Goal: Information Seeking & Learning: Find specific fact

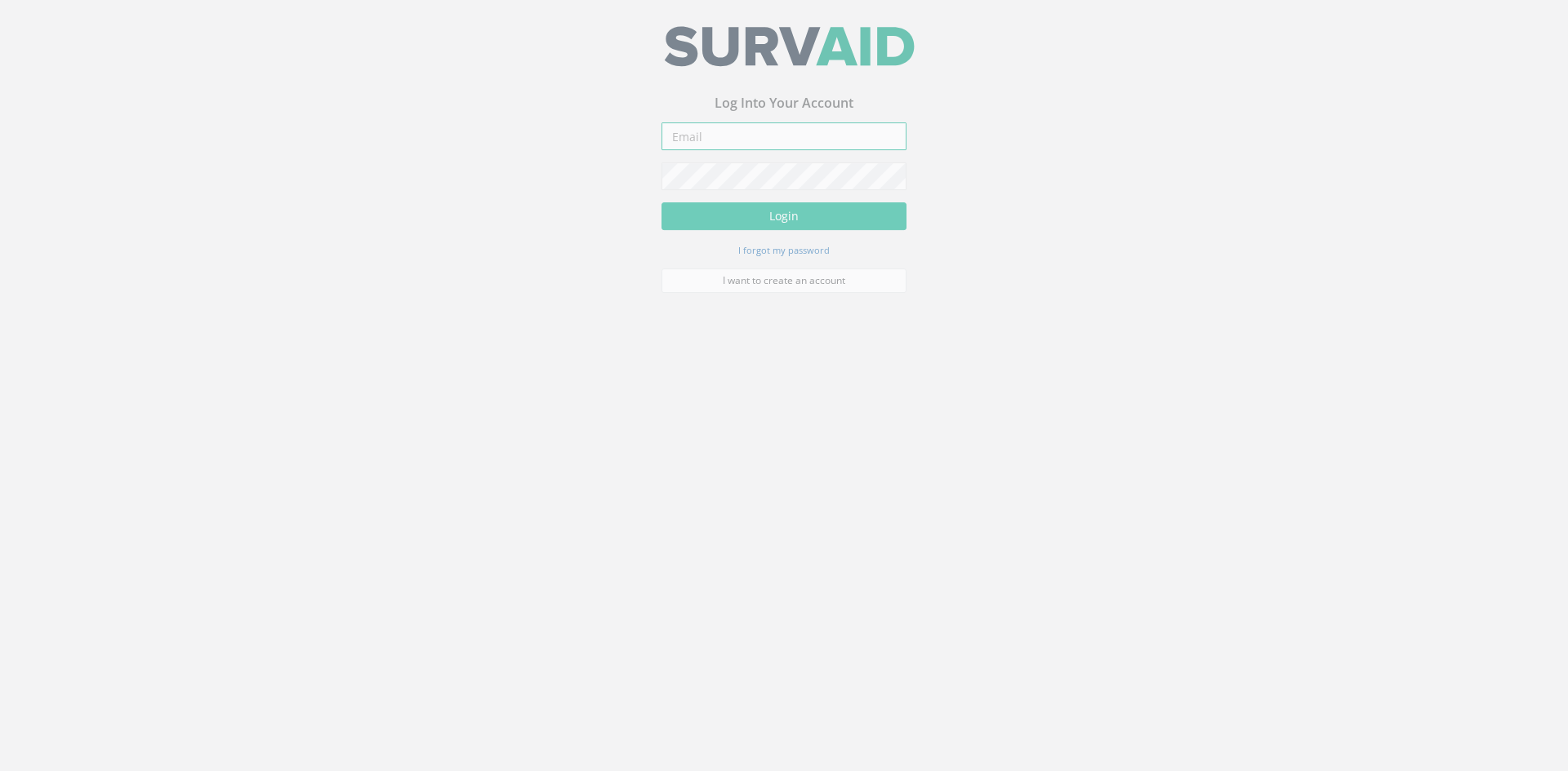
type input "[PERSON_NAME][EMAIL_ADDRESS][PERSON_NAME][DOMAIN_NAME]"
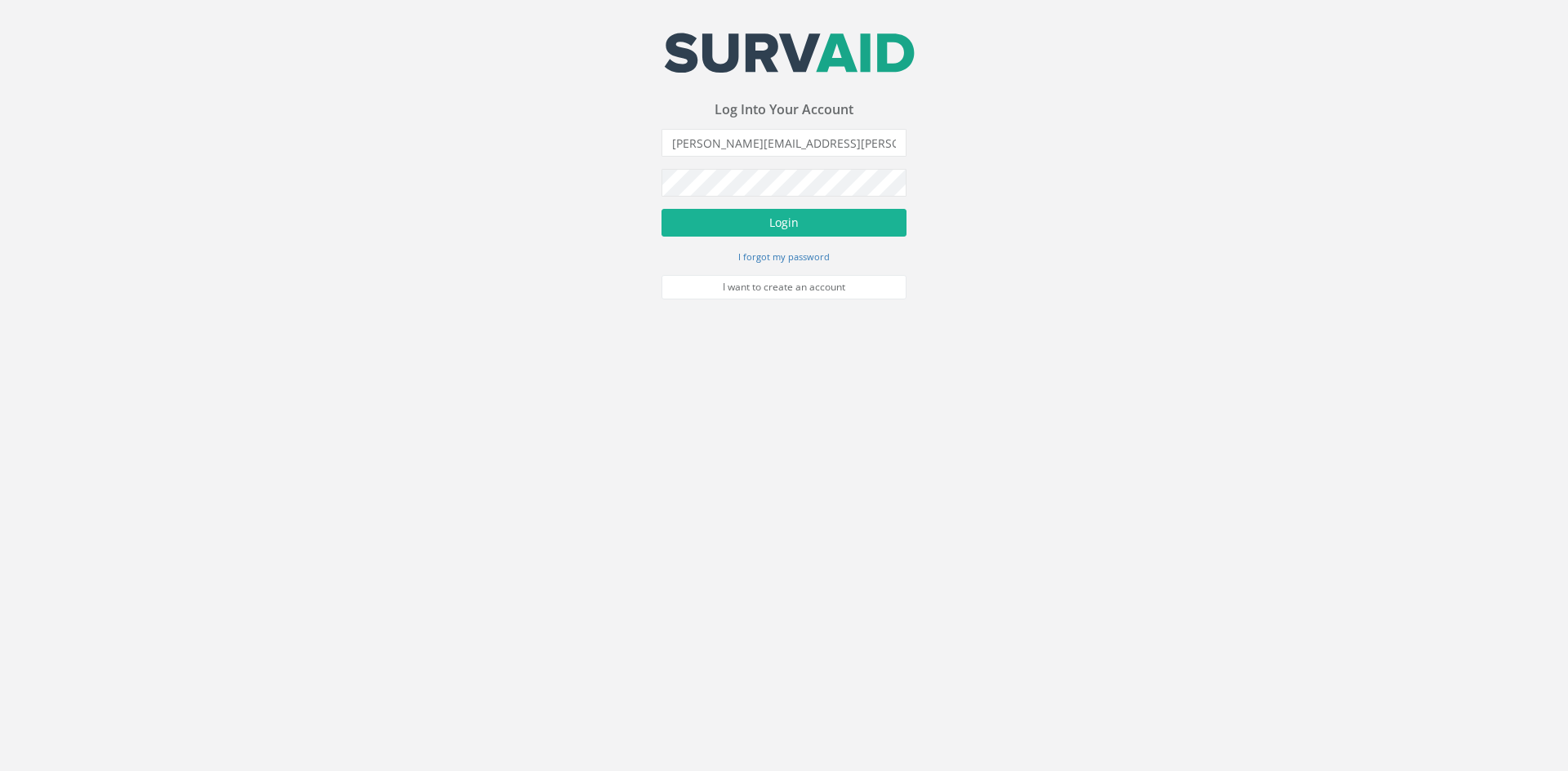
click at [733, 243] on form "[EMAIL_ADDRESS][DOMAIN_NAME] Incorrect Username or Password There was an error …" at bounding box center [784, 214] width 245 height 171
click at [733, 230] on button "Login" at bounding box center [784, 222] width 245 height 28
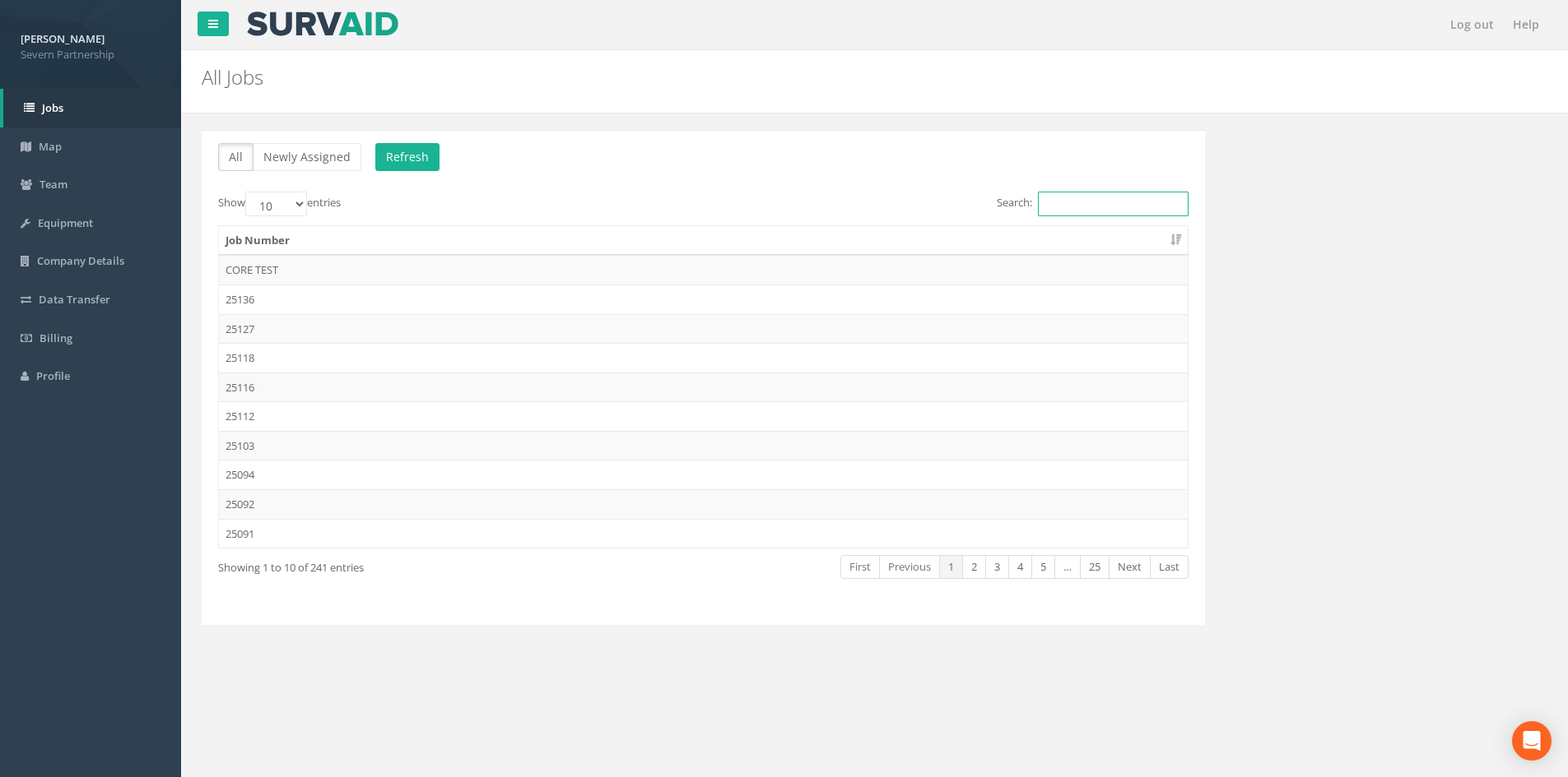
click at [1117, 195] on input "Search:" at bounding box center [1113, 204] width 150 height 24
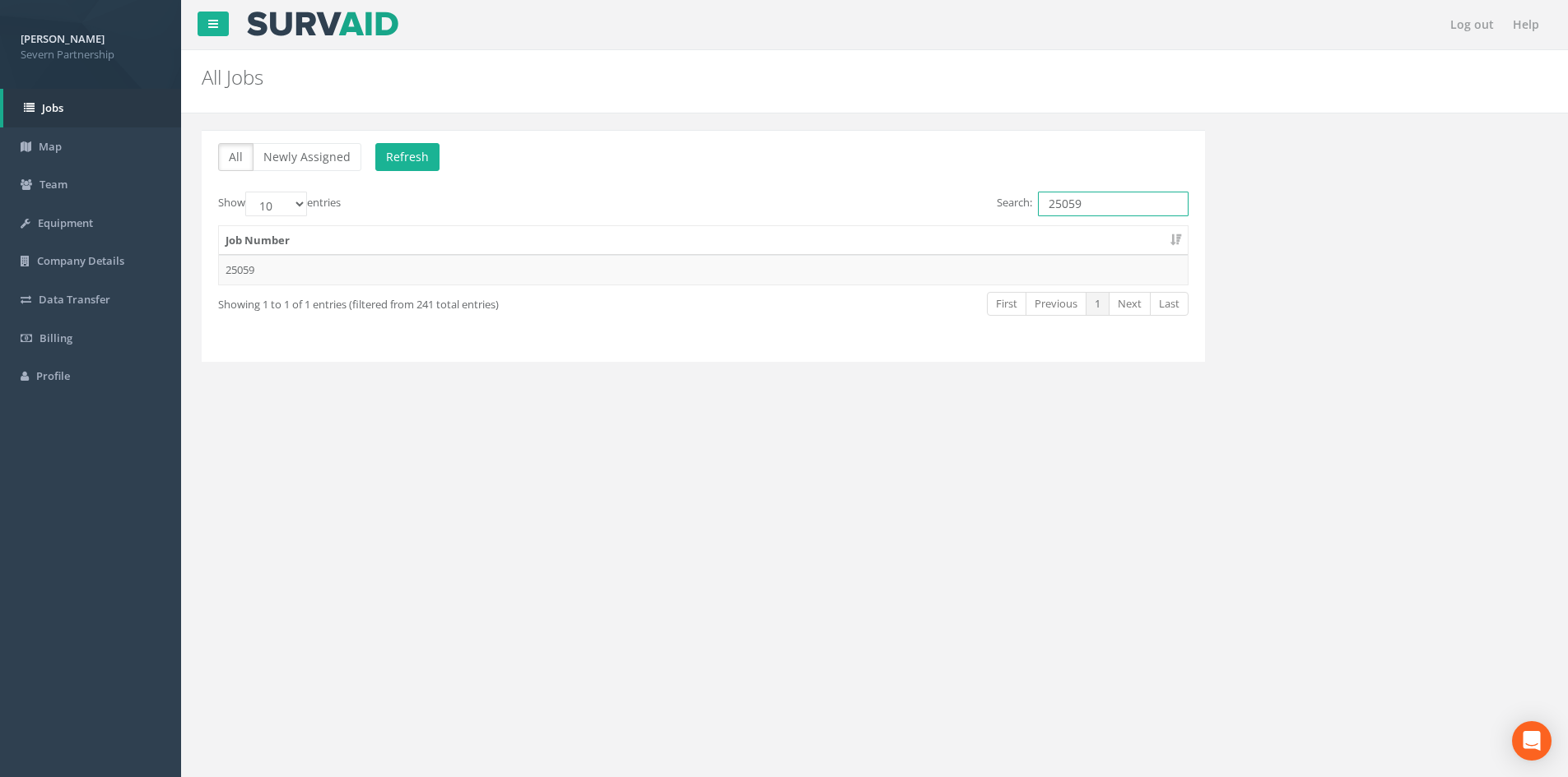
type input "25059"
click at [932, 245] on th "Job Number" at bounding box center [703, 241] width 969 height 30
click at [920, 259] on td "25059" at bounding box center [703, 270] width 969 height 30
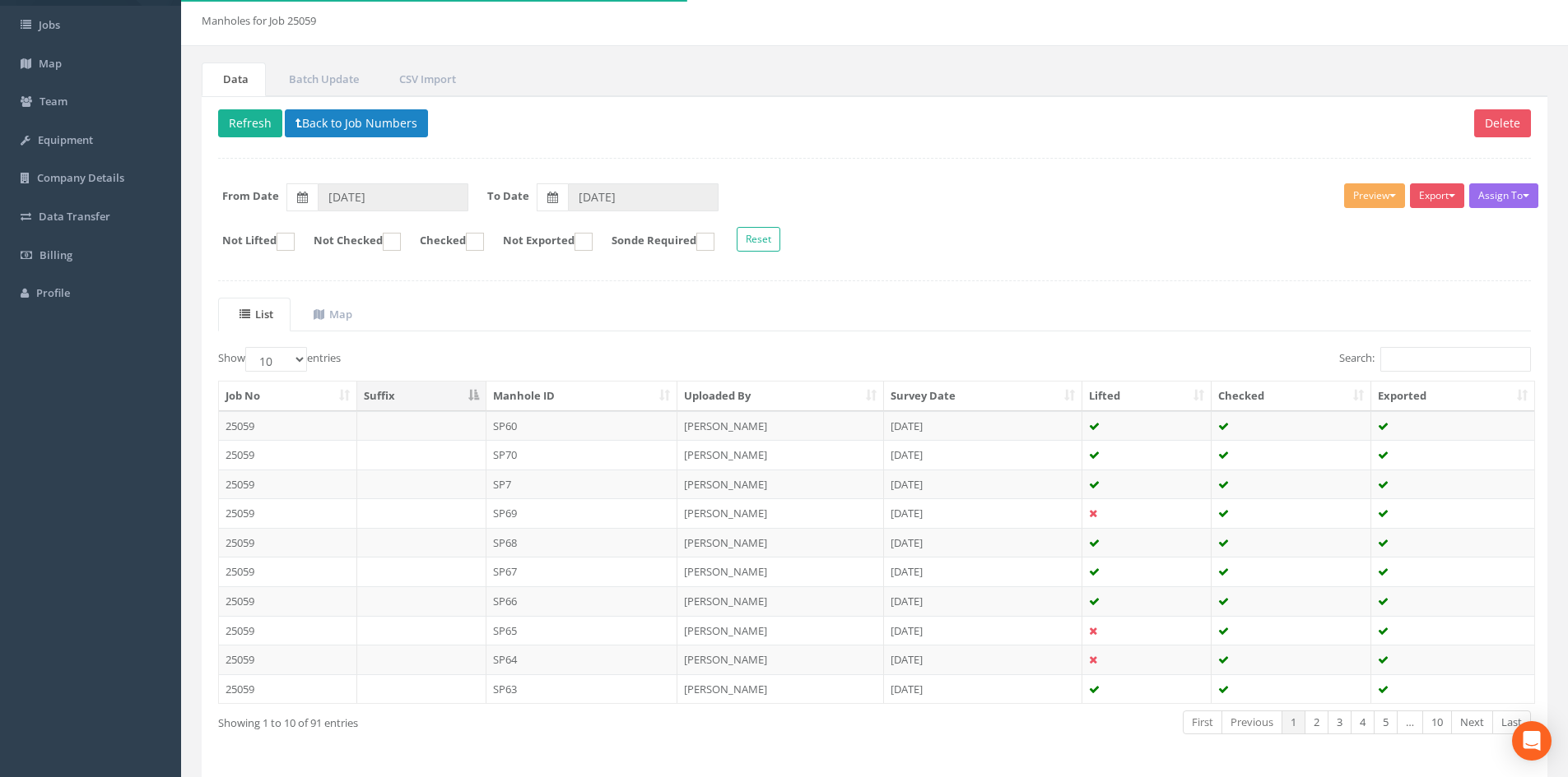
scroll to position [140, 0]
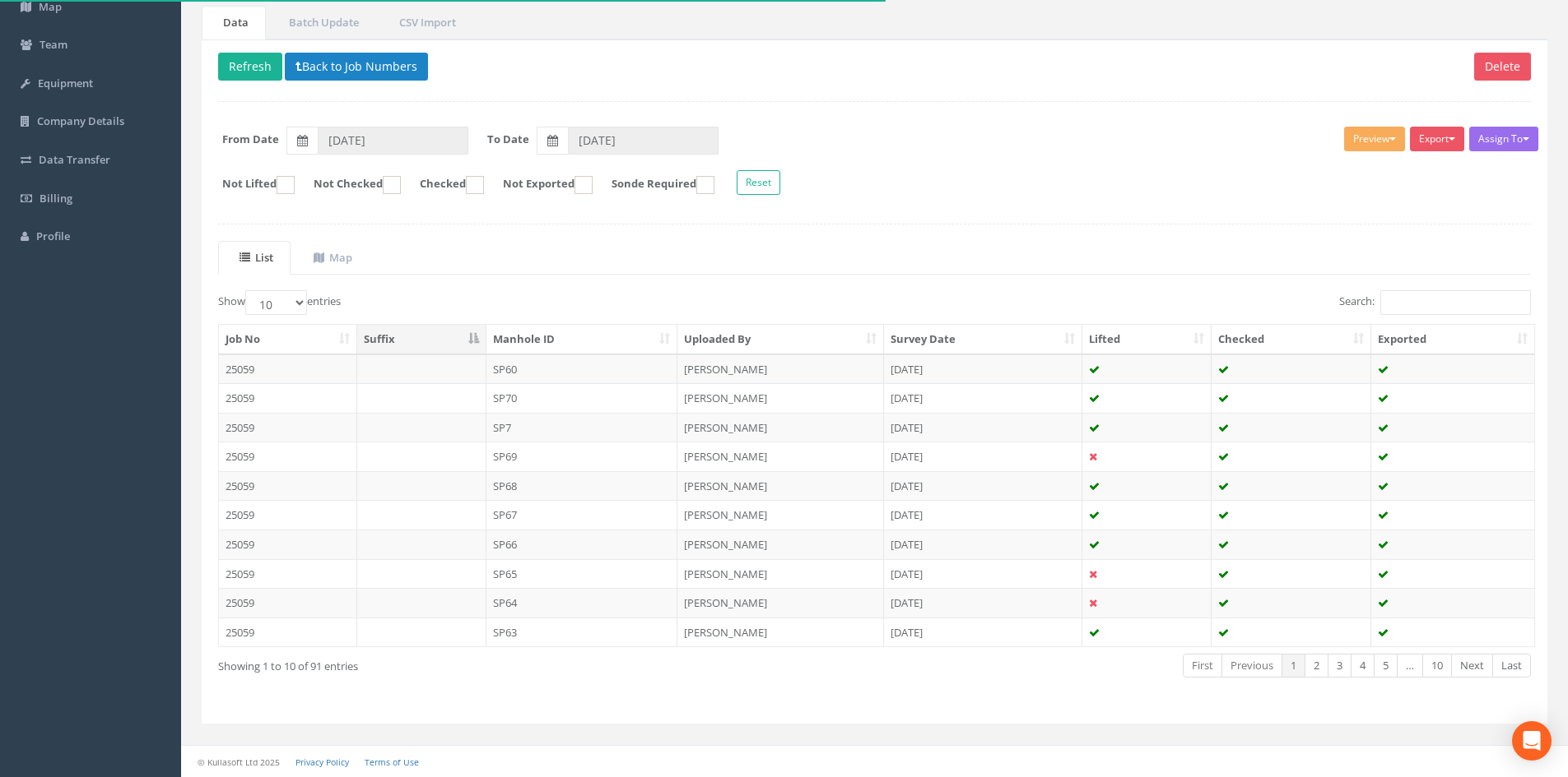
click at [584, 320] on div "Job No Suffix Manhole ID Uploaded By Survey Date Lifted Checked Exported 25059 …" at bounding box center [874, 486] width 1337 height 333
click at [581, 328] on th "Manhole ID" at bounding box center [582, 340] width 192 height 30
click at [283, 304] on select "10 25 50 100" at bounding box center [276, 303] width 62 height 24
select select "100"
click at [248, 290] on select "10 25 50 100" at bounding box center [276, 303] width 62 height 24
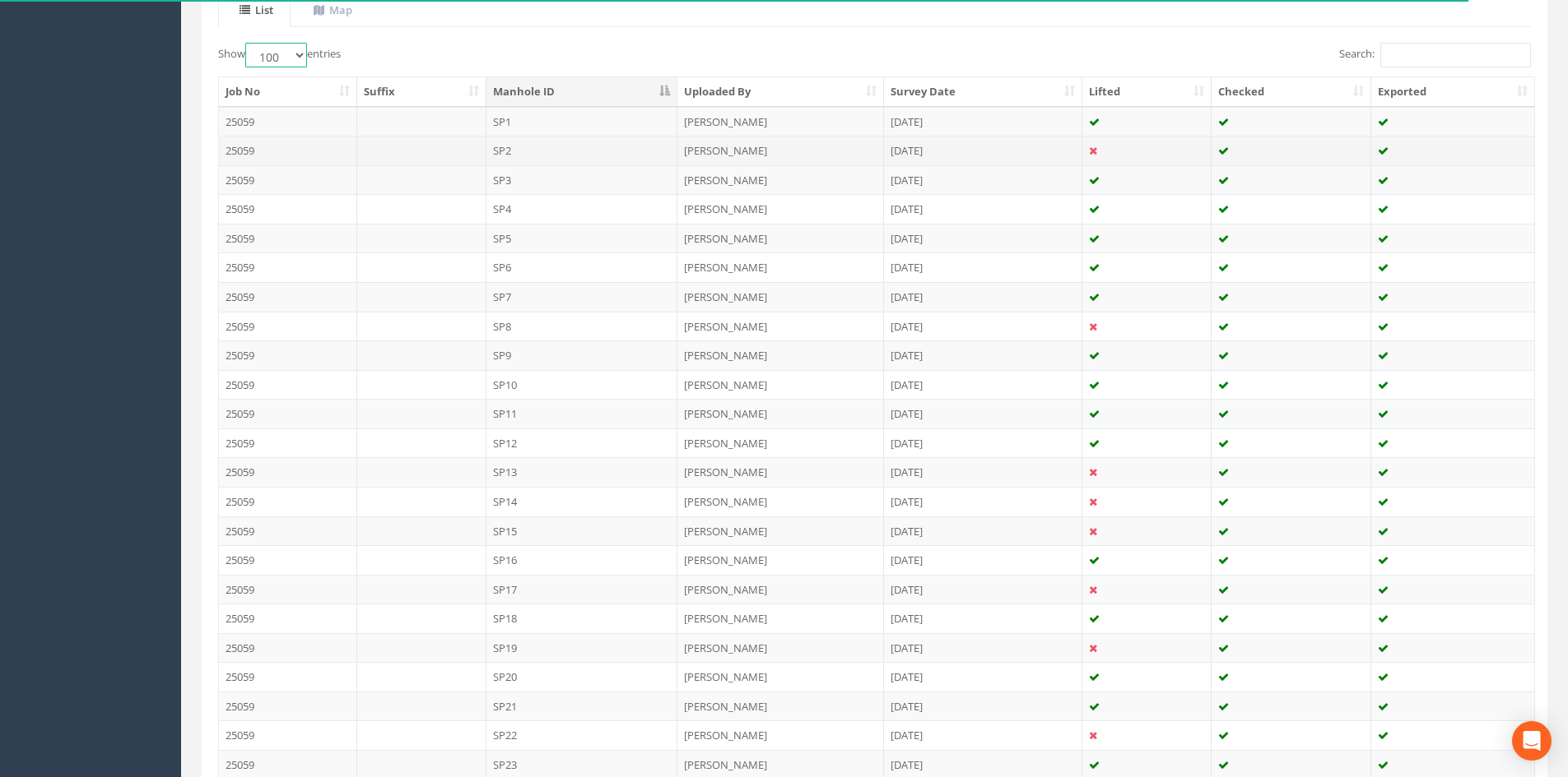
scroll to position [387, 0]
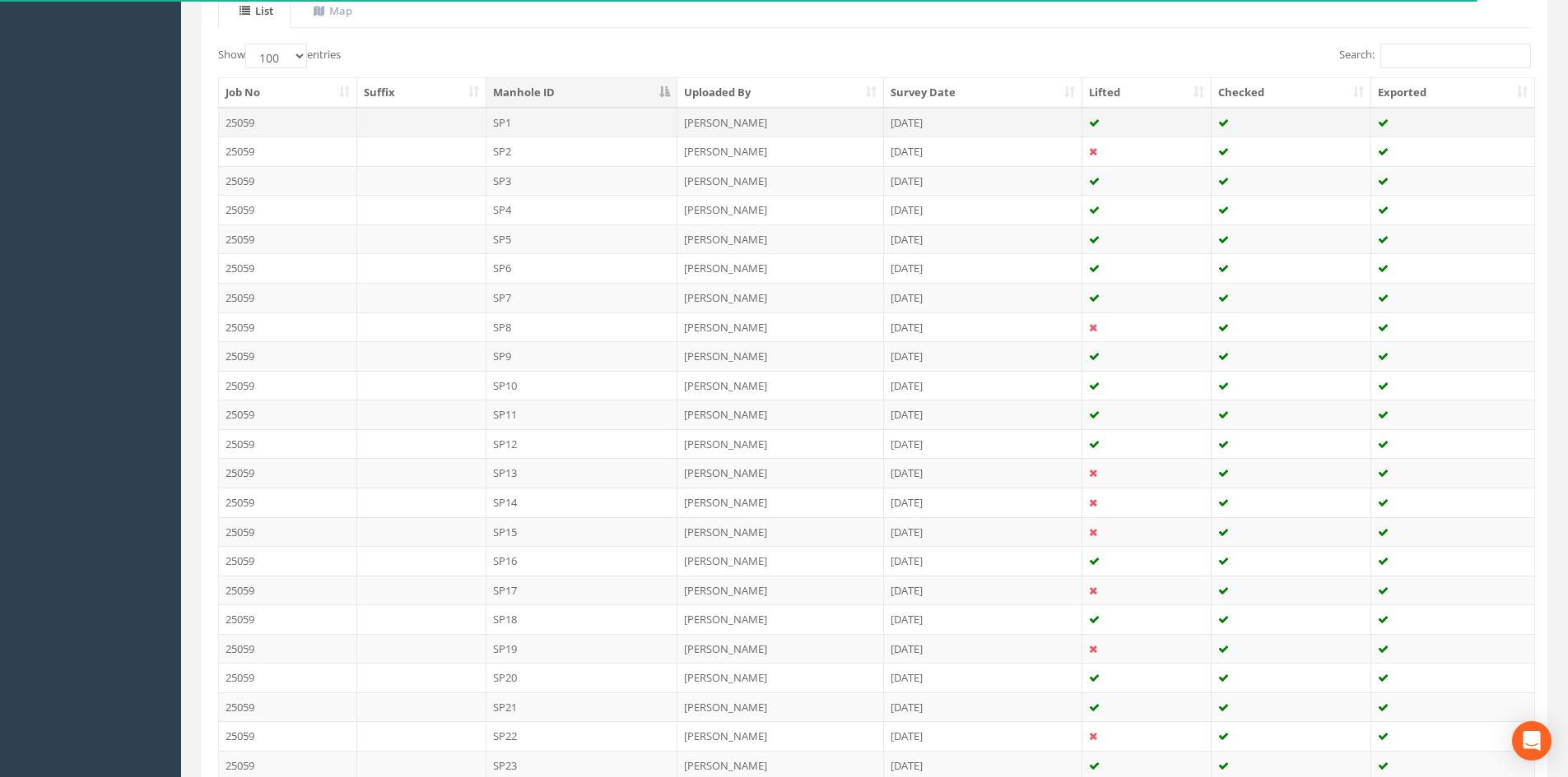
click at [557, 126] on td "SP1" at bounding box center [582, 122] width 192 height 30
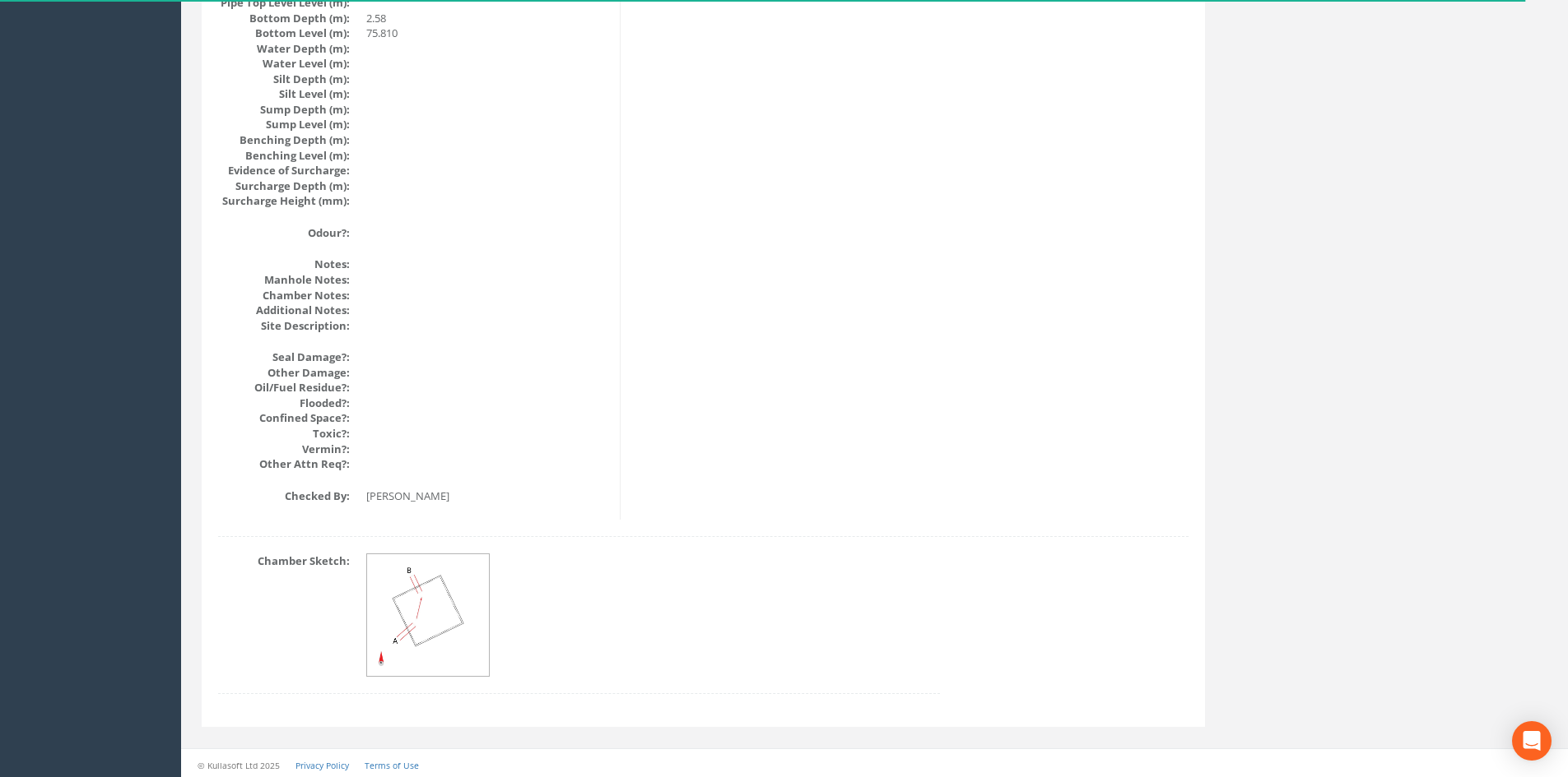
scroll to position [1759, 0]
click at [436, 575] on img at bounding box center [429, 613] width 123 height 123
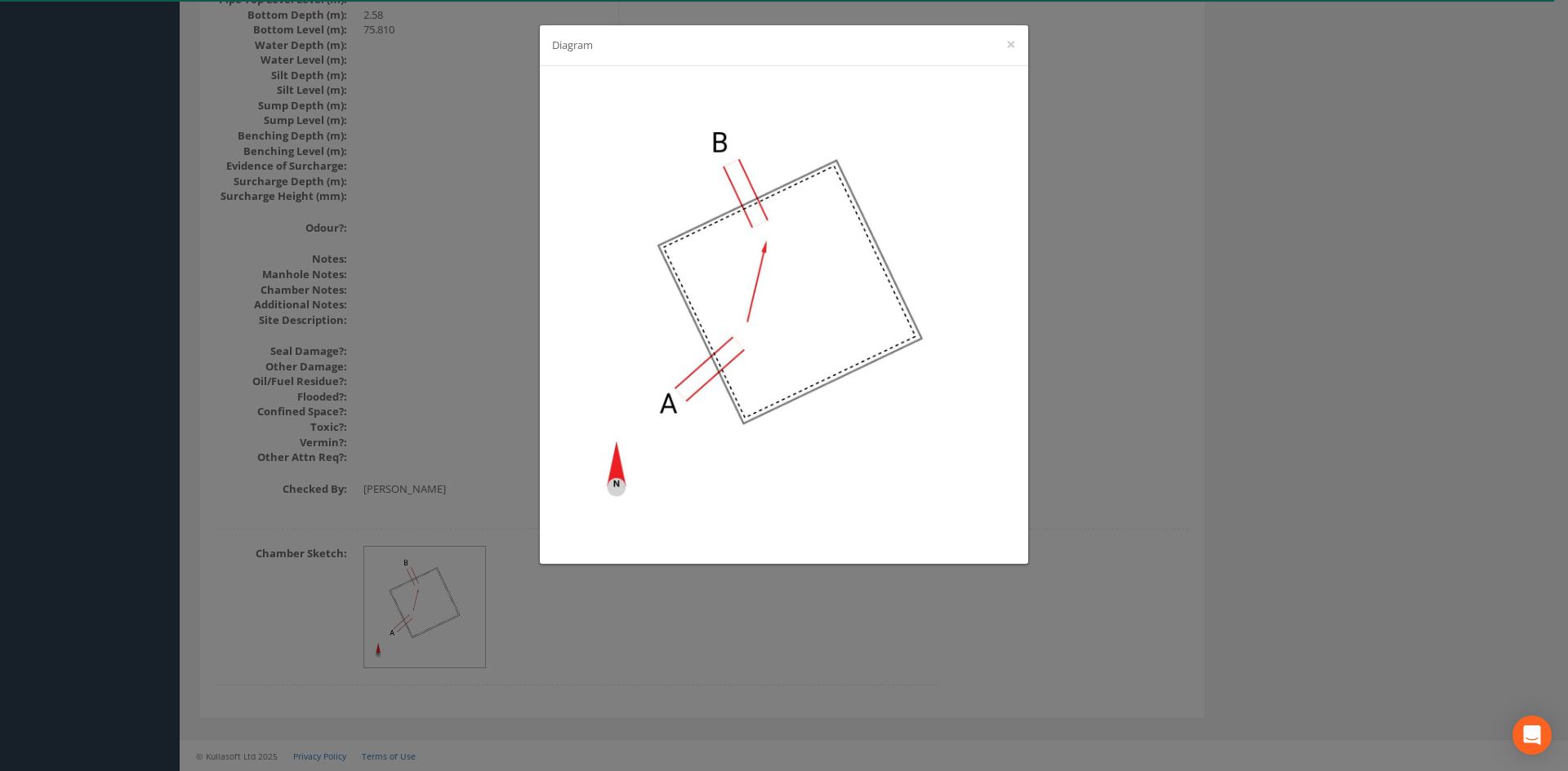
click at [1191, 442] on div "Diagram ×" at bounding box center [784, 386] width 1568 height 771
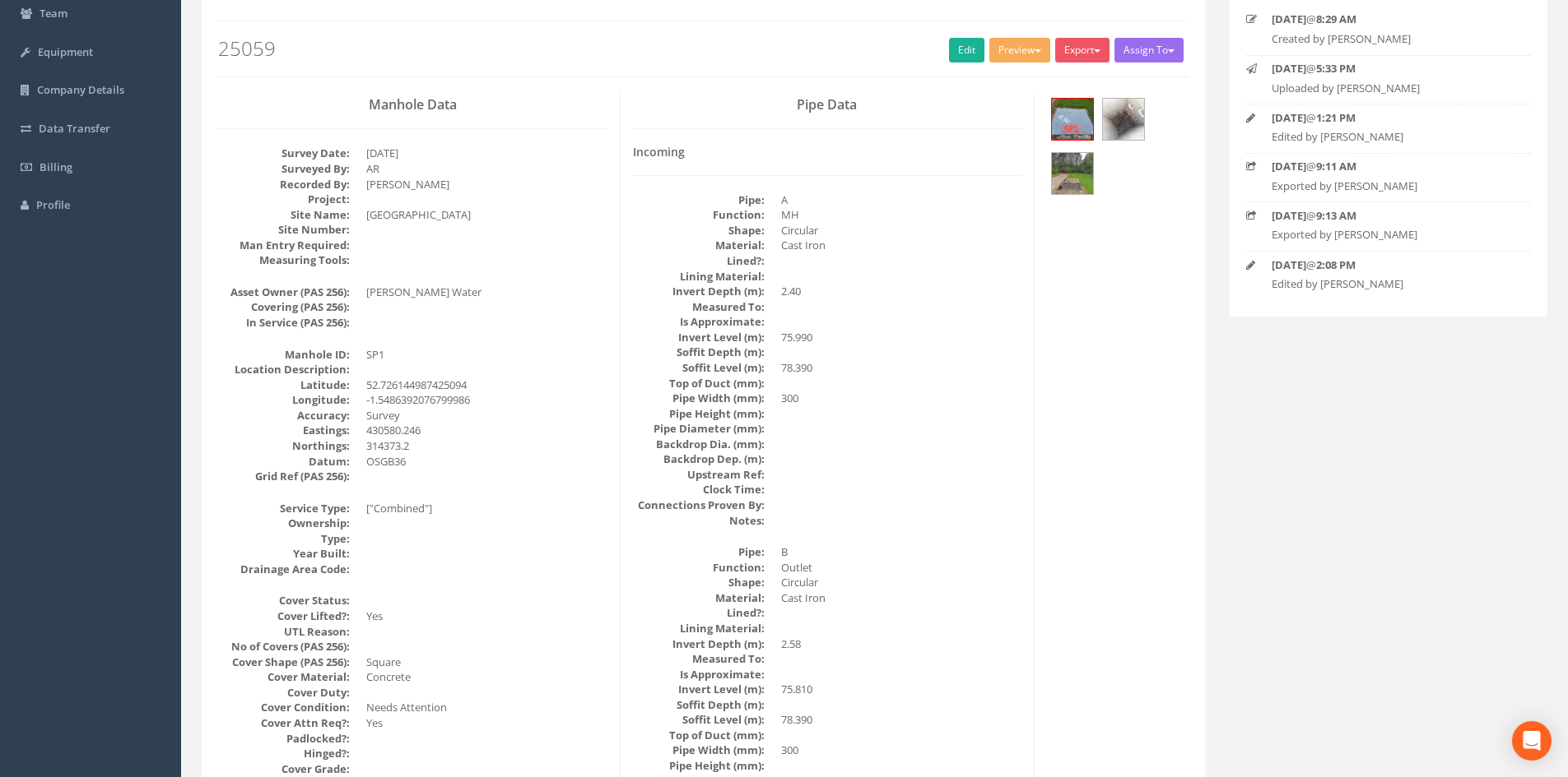
scroll to position [0, 0]
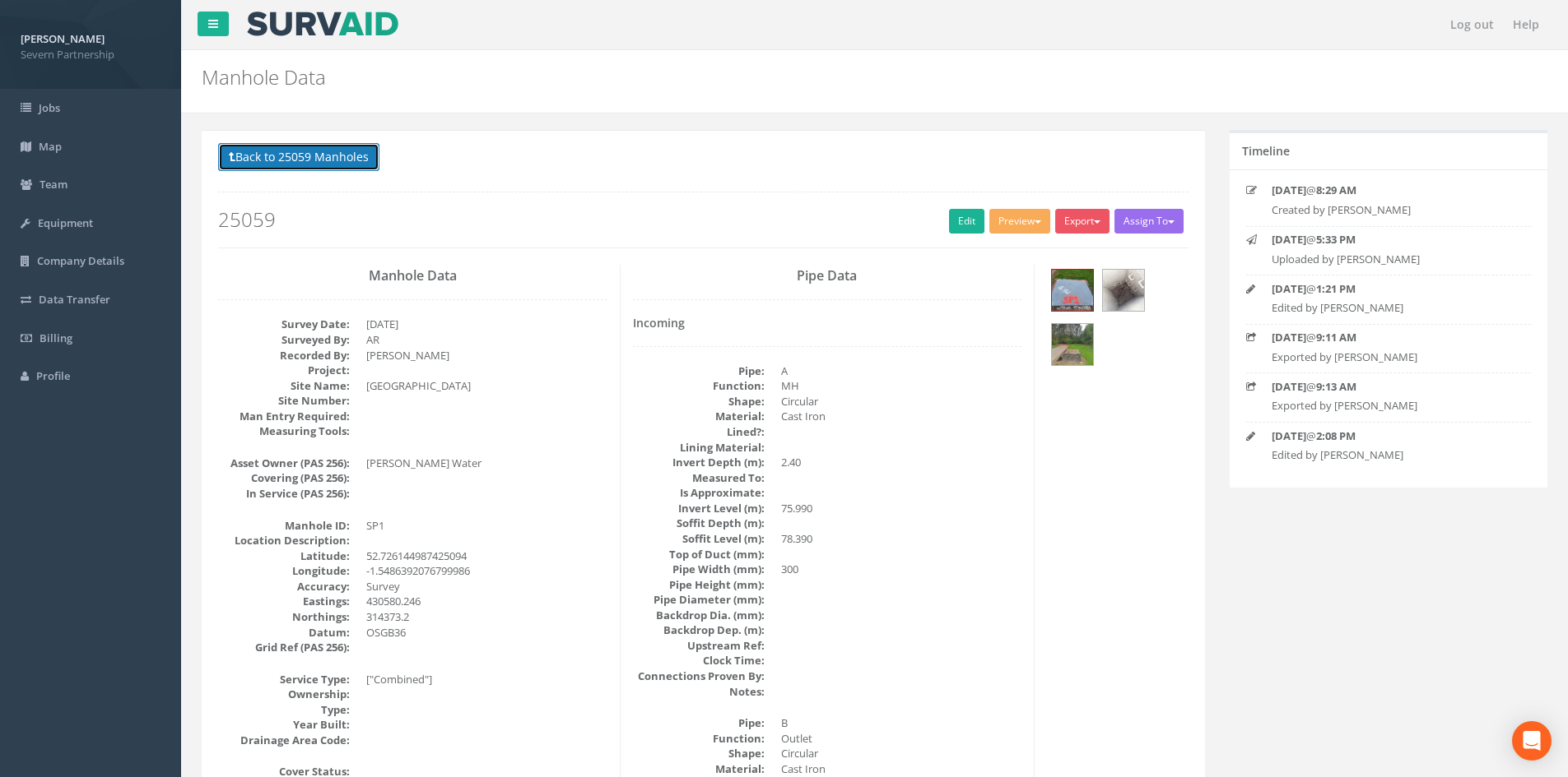
click at [336, 167] on button "Back to 25059 Manholes" at bounding box center [298, 157] width 162 height 28
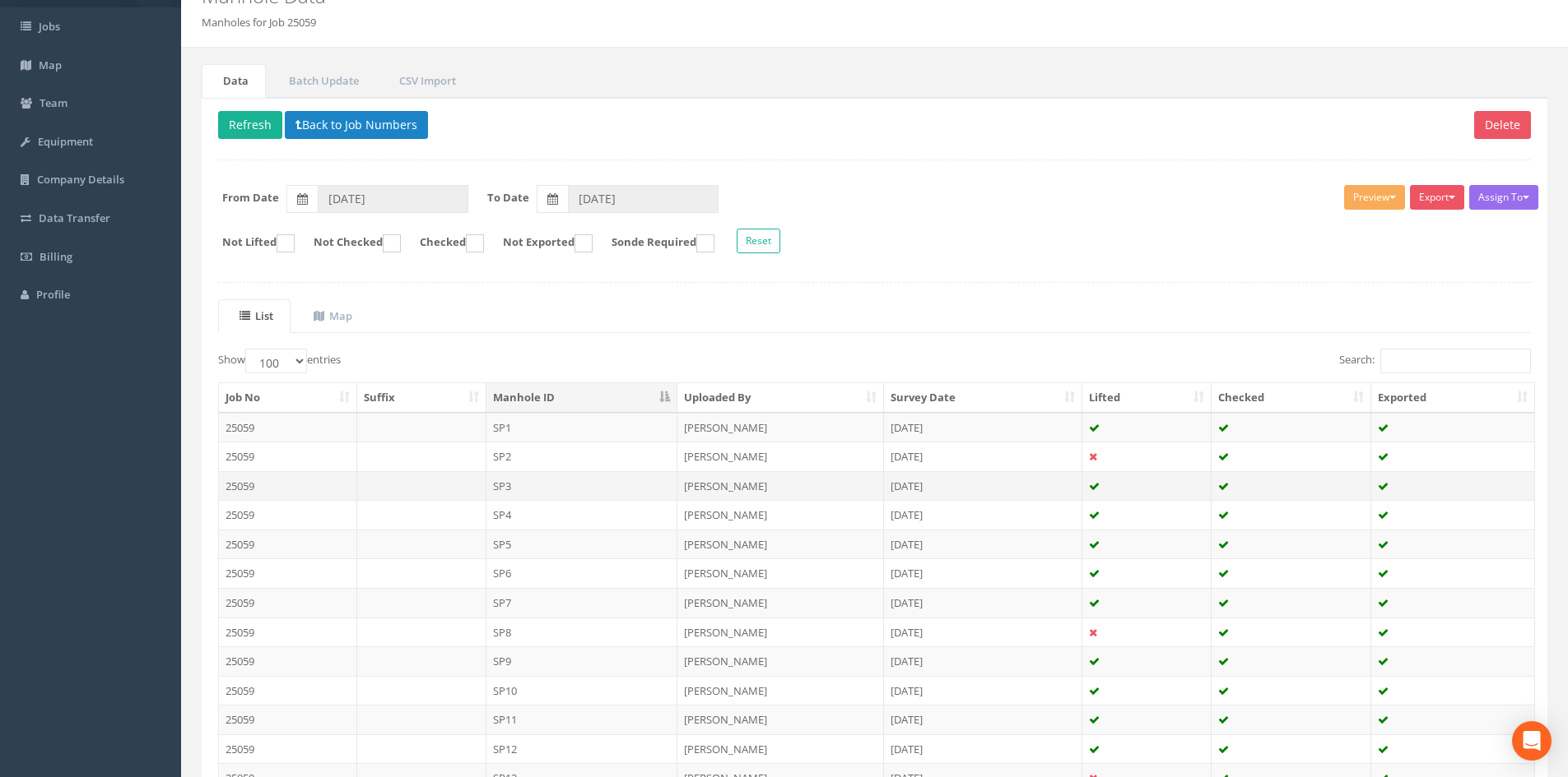
scroll to position [82, 0]
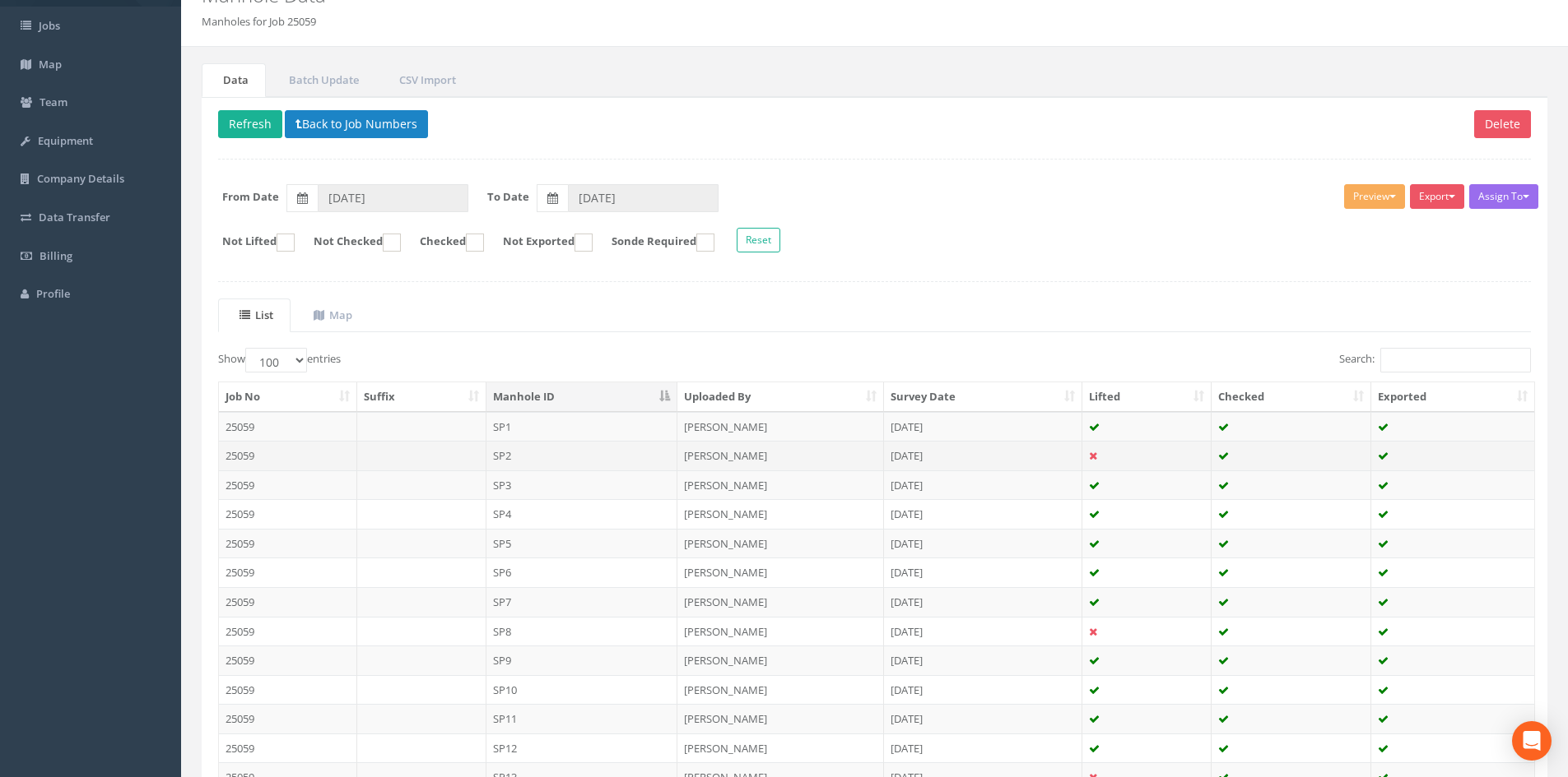
click at [539, 456] on td "SP2" at bounding box center [582, 456] width 192 height 30
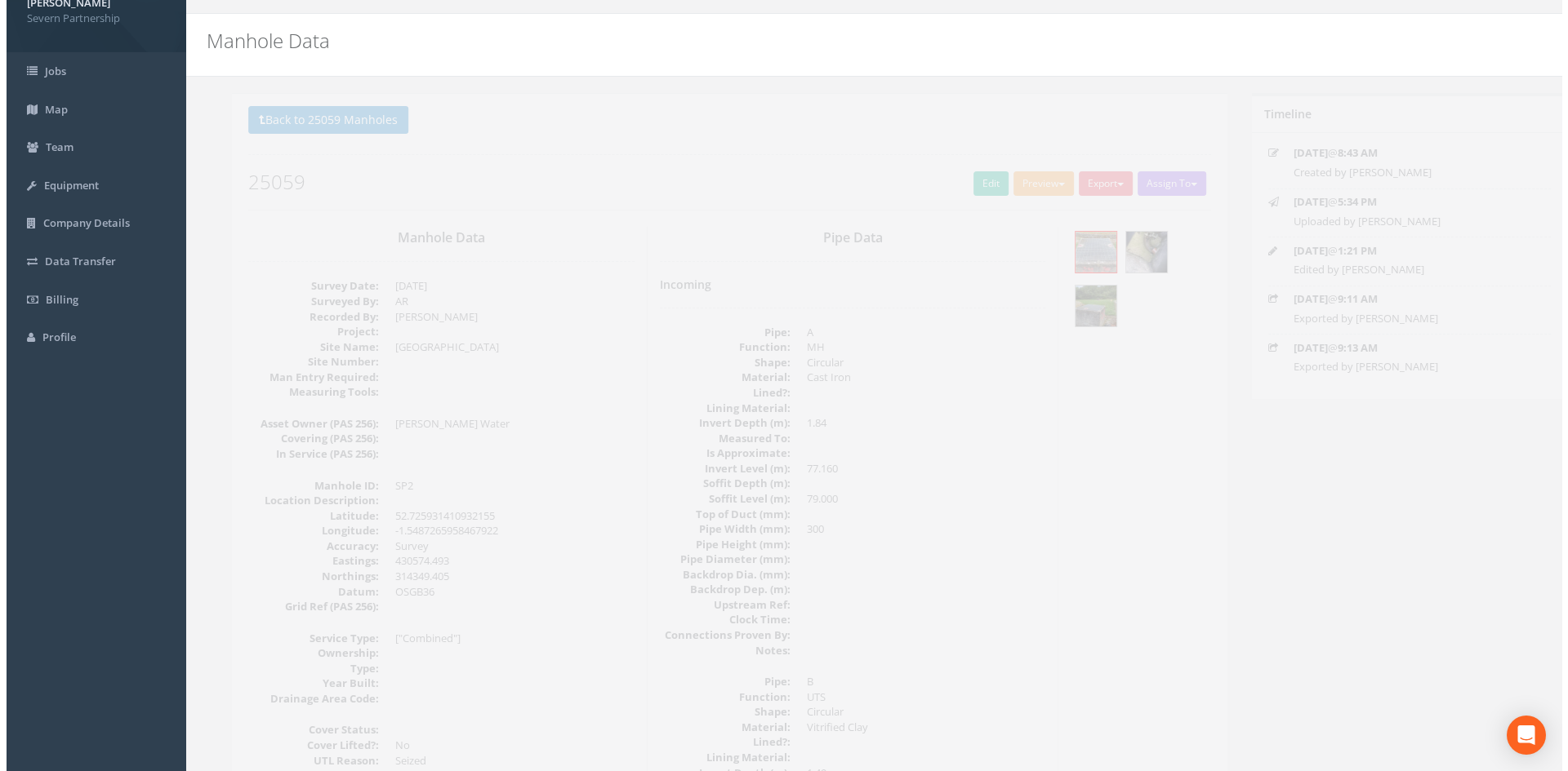
scroll to position [0, 0]
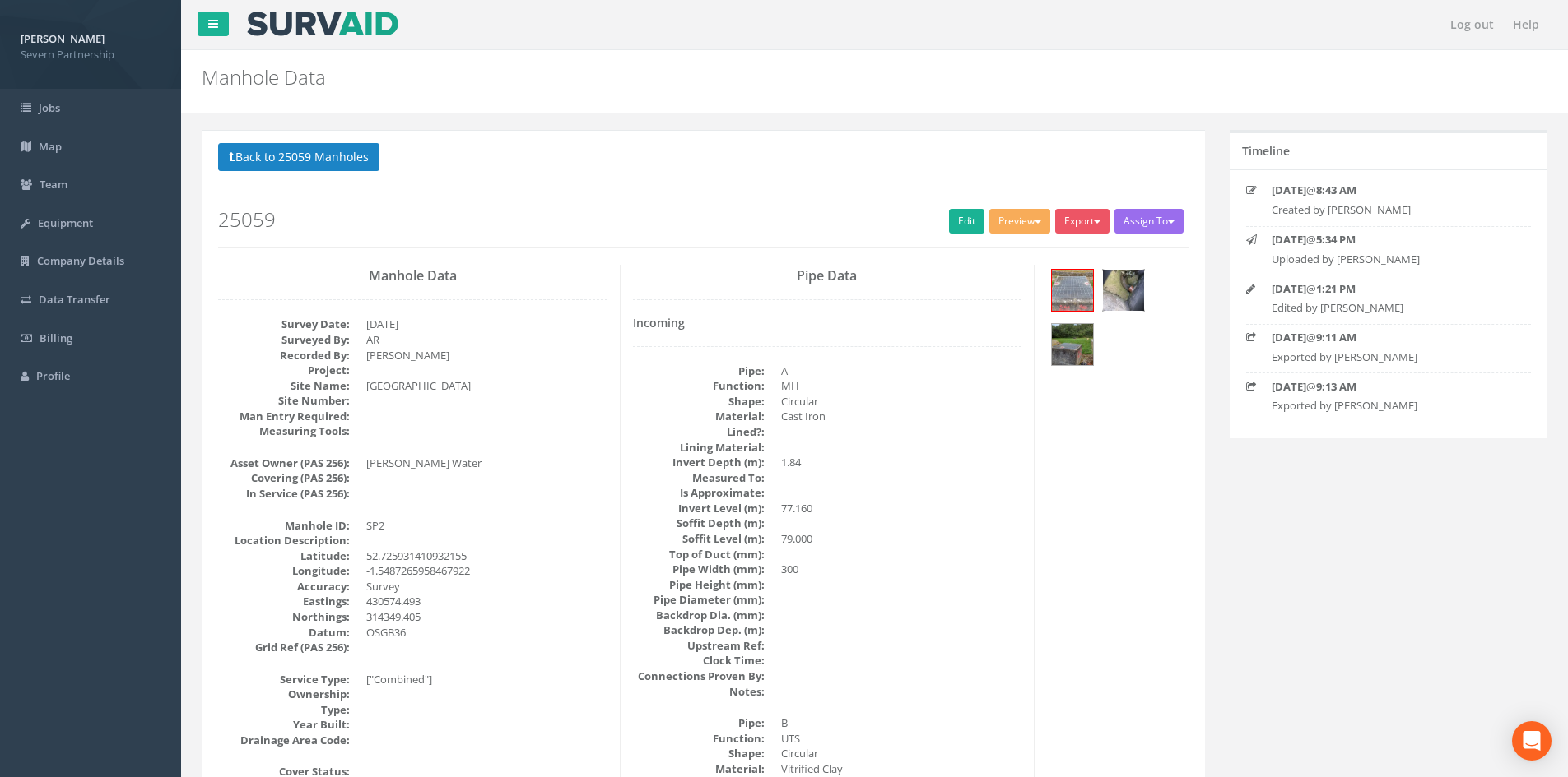
click at [1118, 302] on img at bounding box center [1123, 290] width 41 height 41
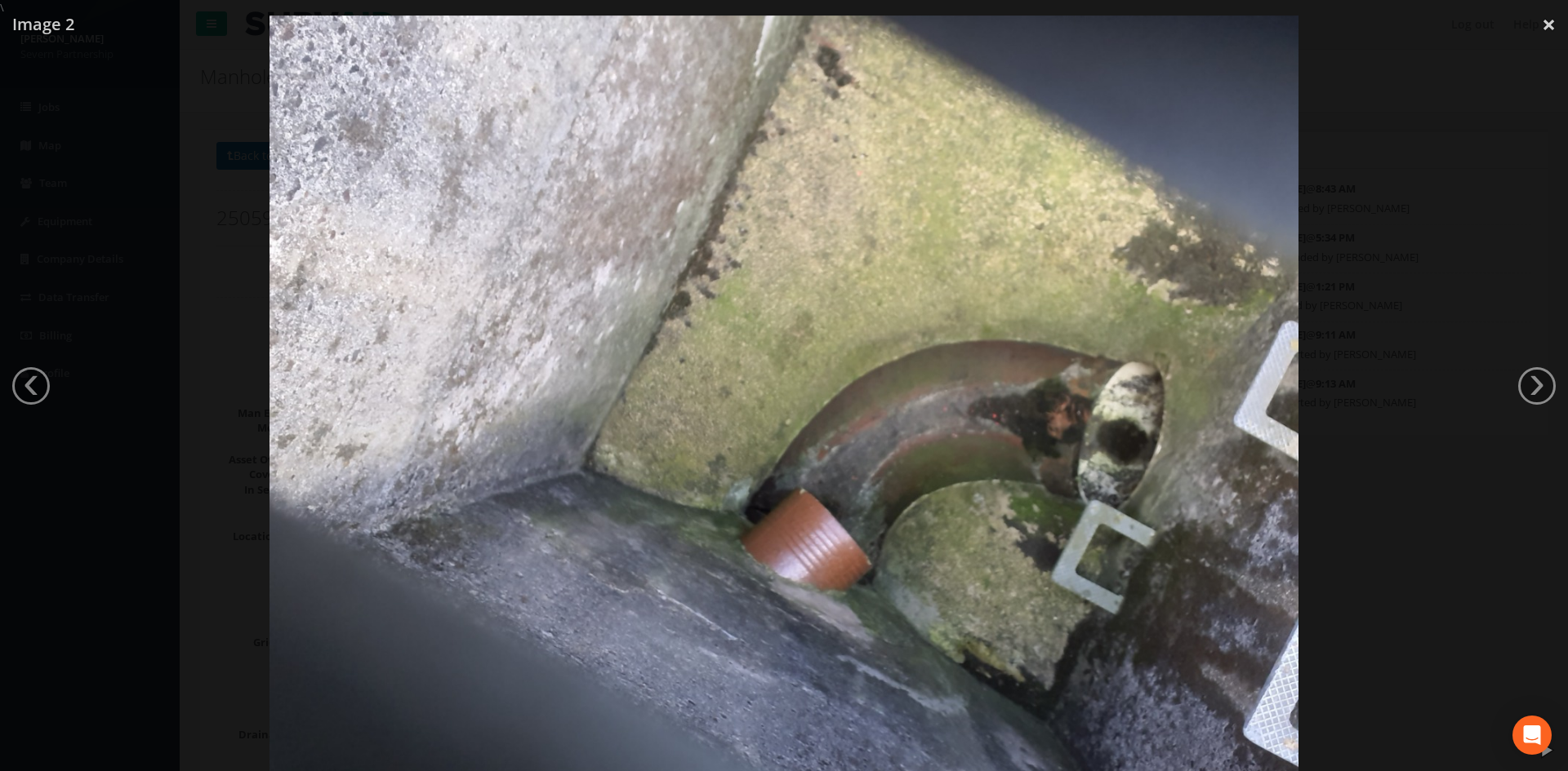
click at [1399, 298] on div at bounding box center [784, 401] width 1568 height 771
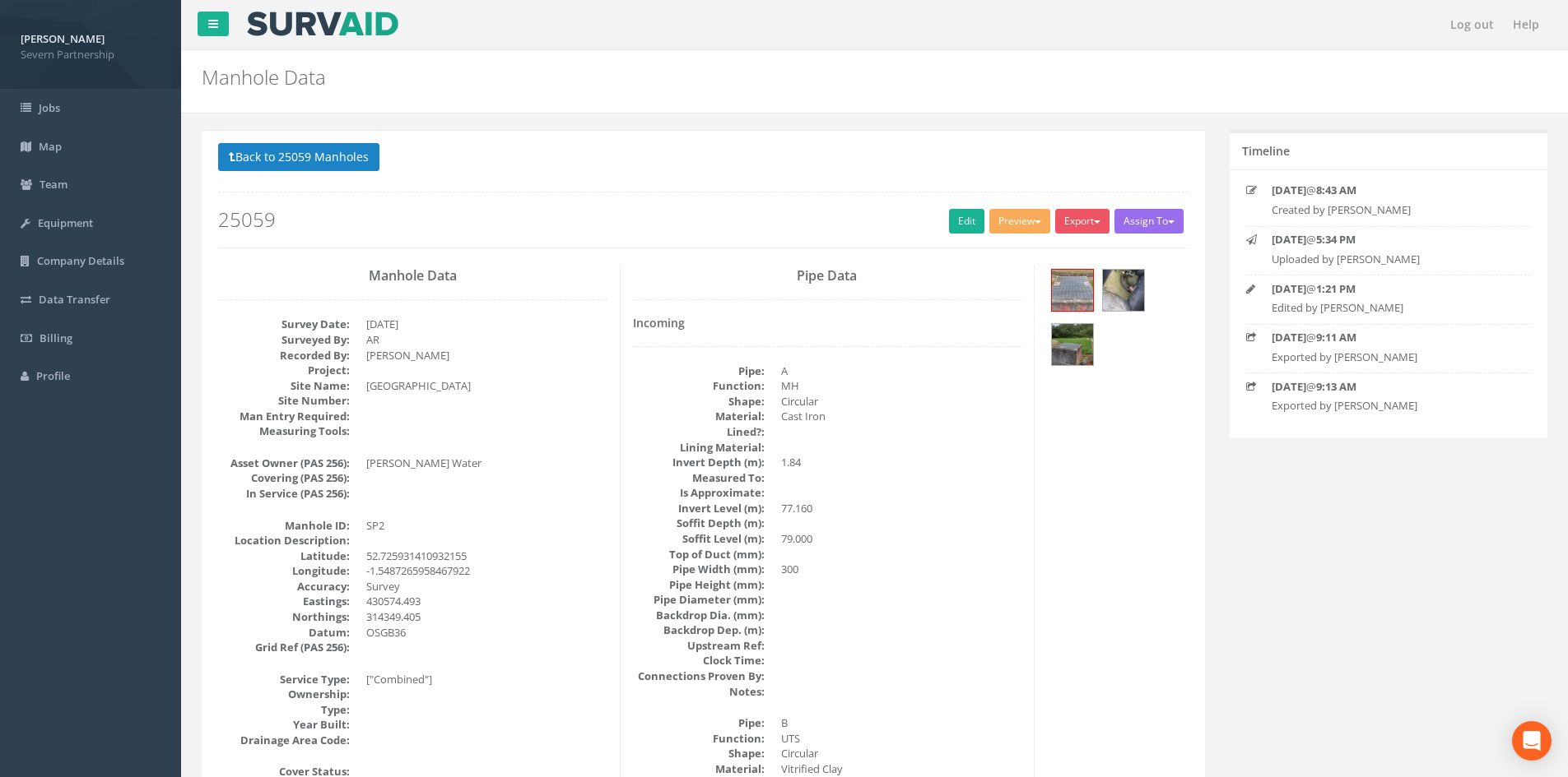
click at [1100, 301] on div at bounding box center [1117, 319] width 141 height 109
click at [1145, 286] on div at bounding box center [1123, 290] width 43 height 43
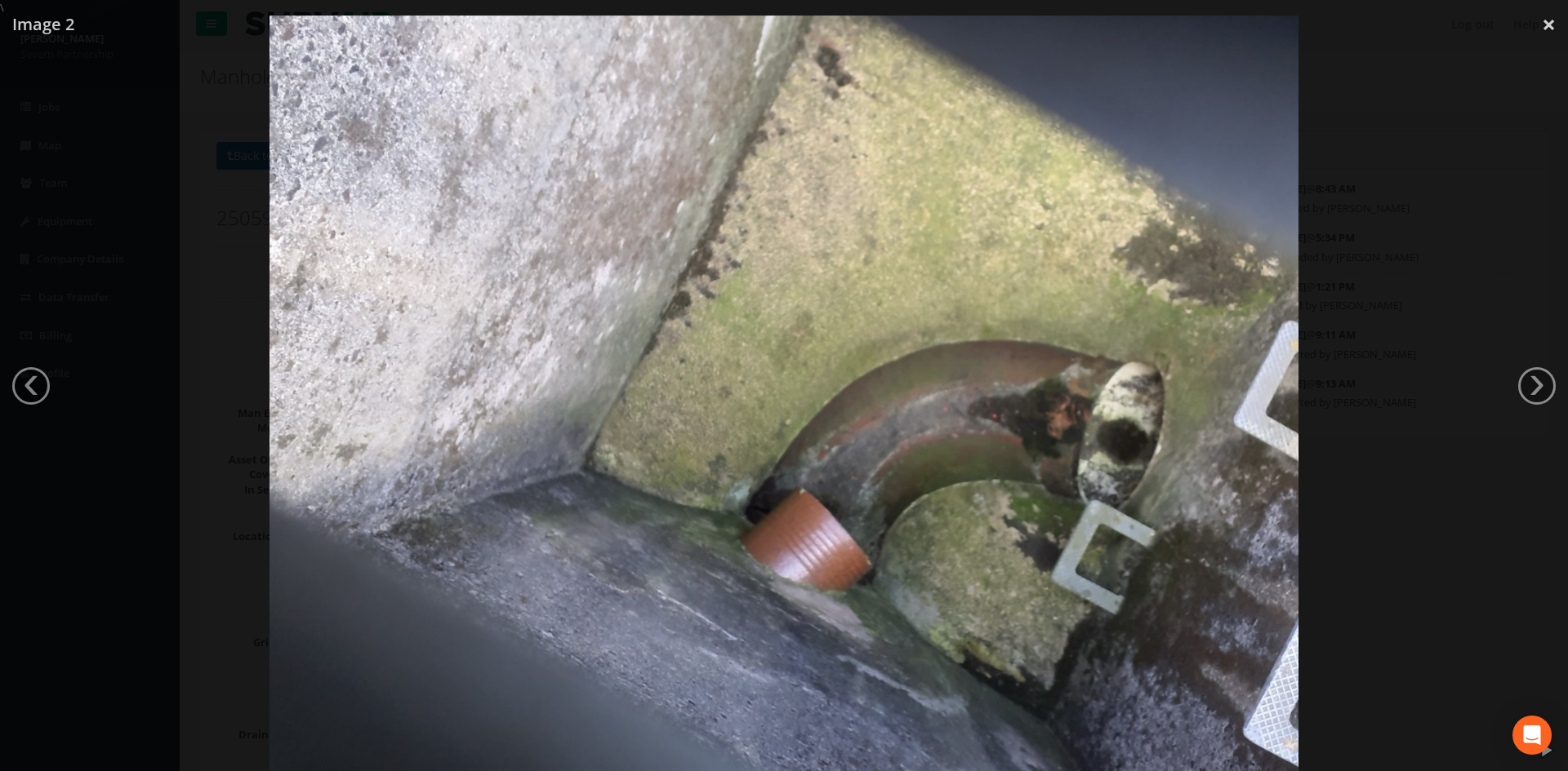
click at [1402, 280] on div at bounding box center [784, 401] width 1568 height 771
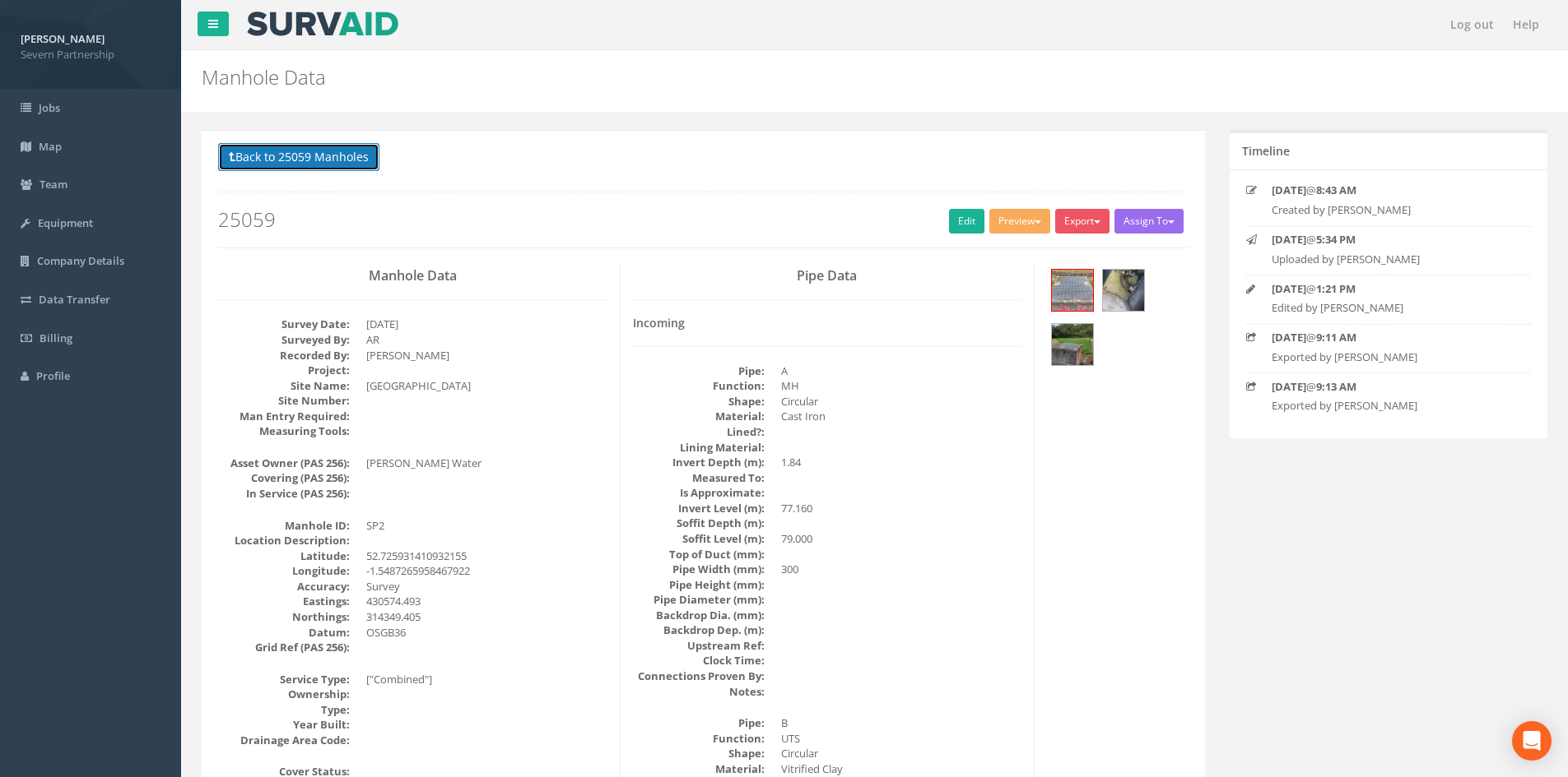
click at [333, 159] on button "Back to 25059 Manholes" at bounding box center [298, 157] width 162 height 28
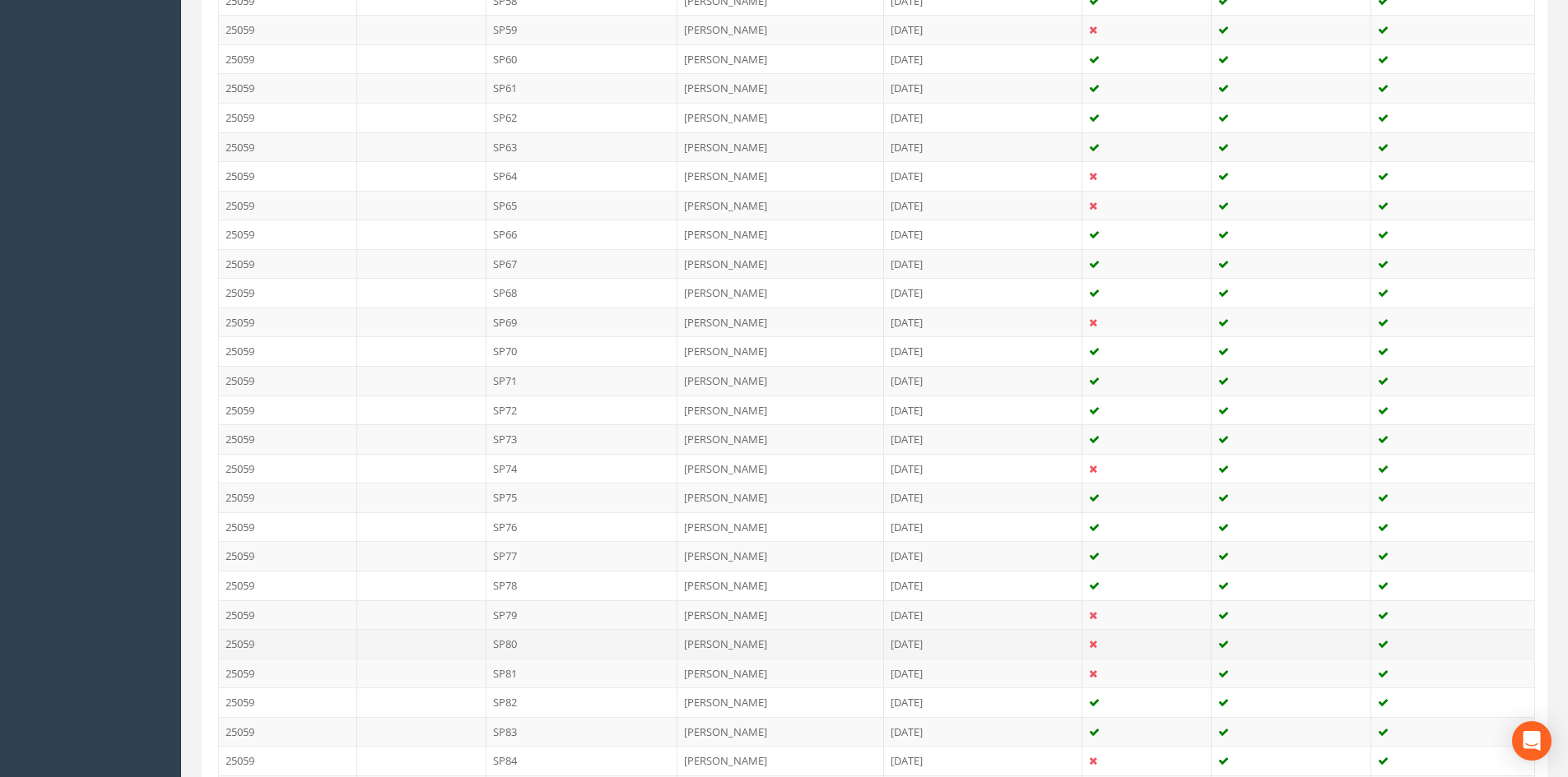
scroll to position [2385, 0]
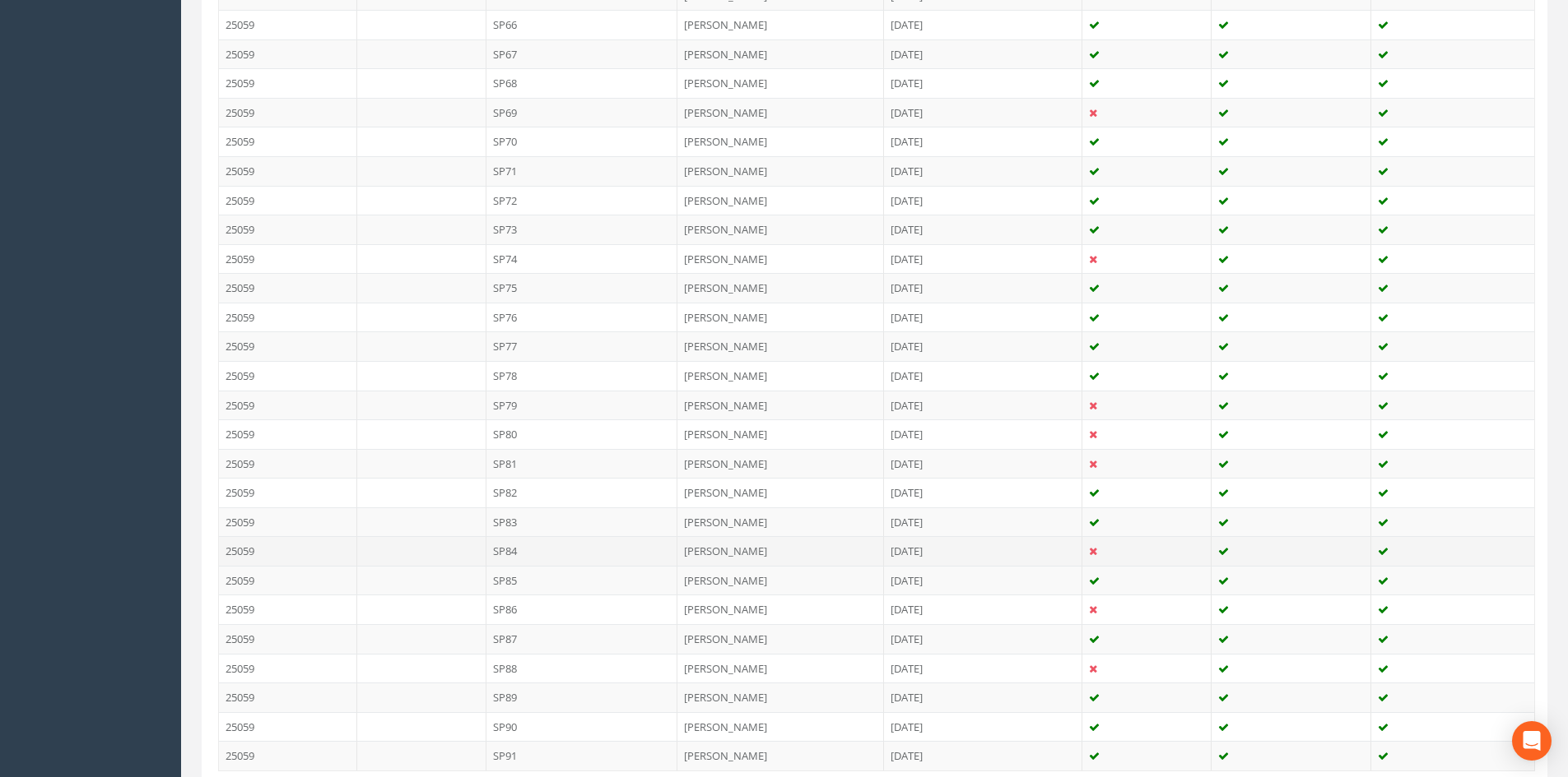
click at [520, 547] on td "SP84" at bounding box center [582, 551] width 192 height 30
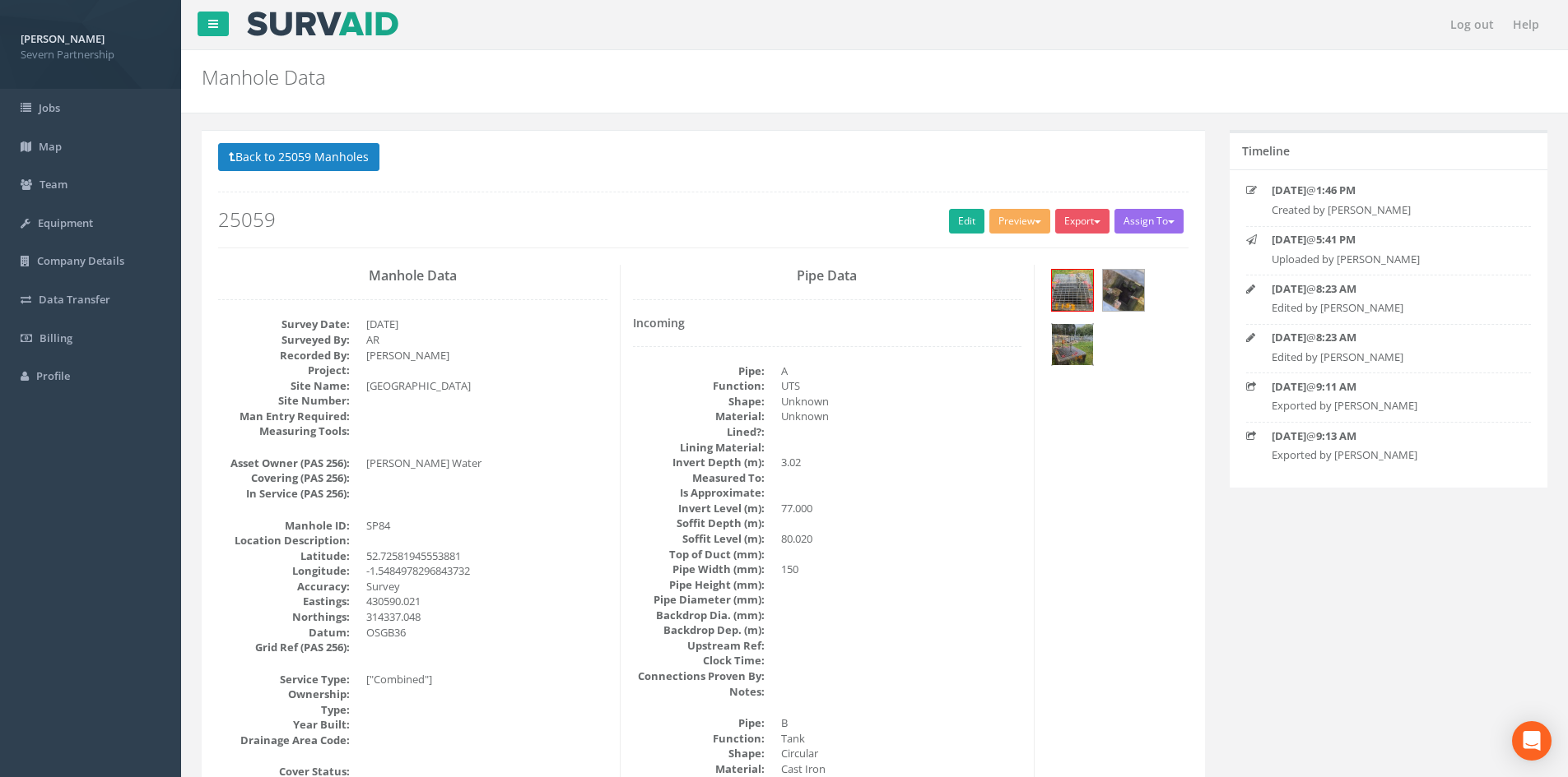
click at [1075, 338] on img at bounding box center [1073, 345] width 41 height 41
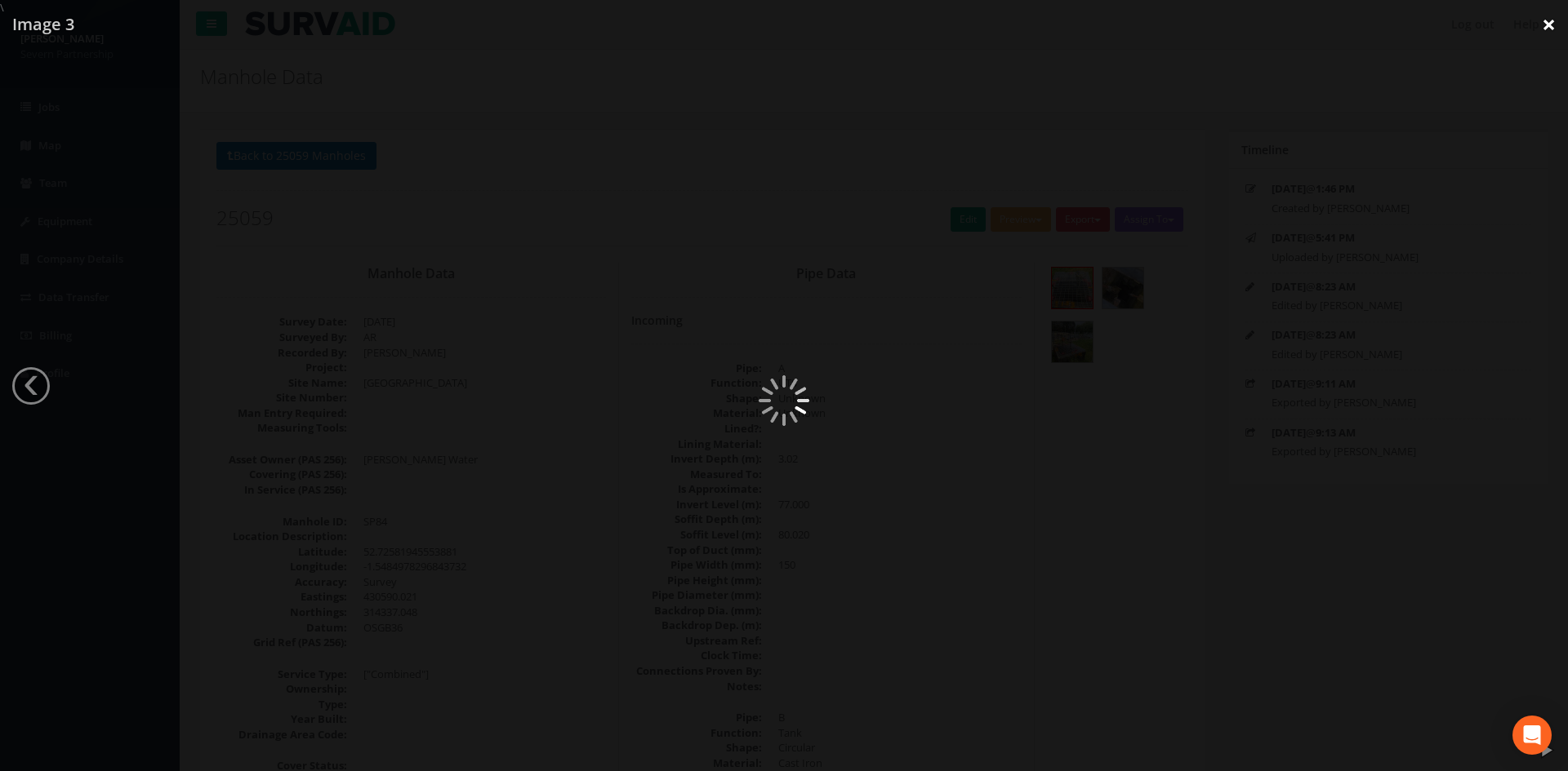
click at [1542, 30] on link "×" at bounding box center [1549, 24] width 38 height 49
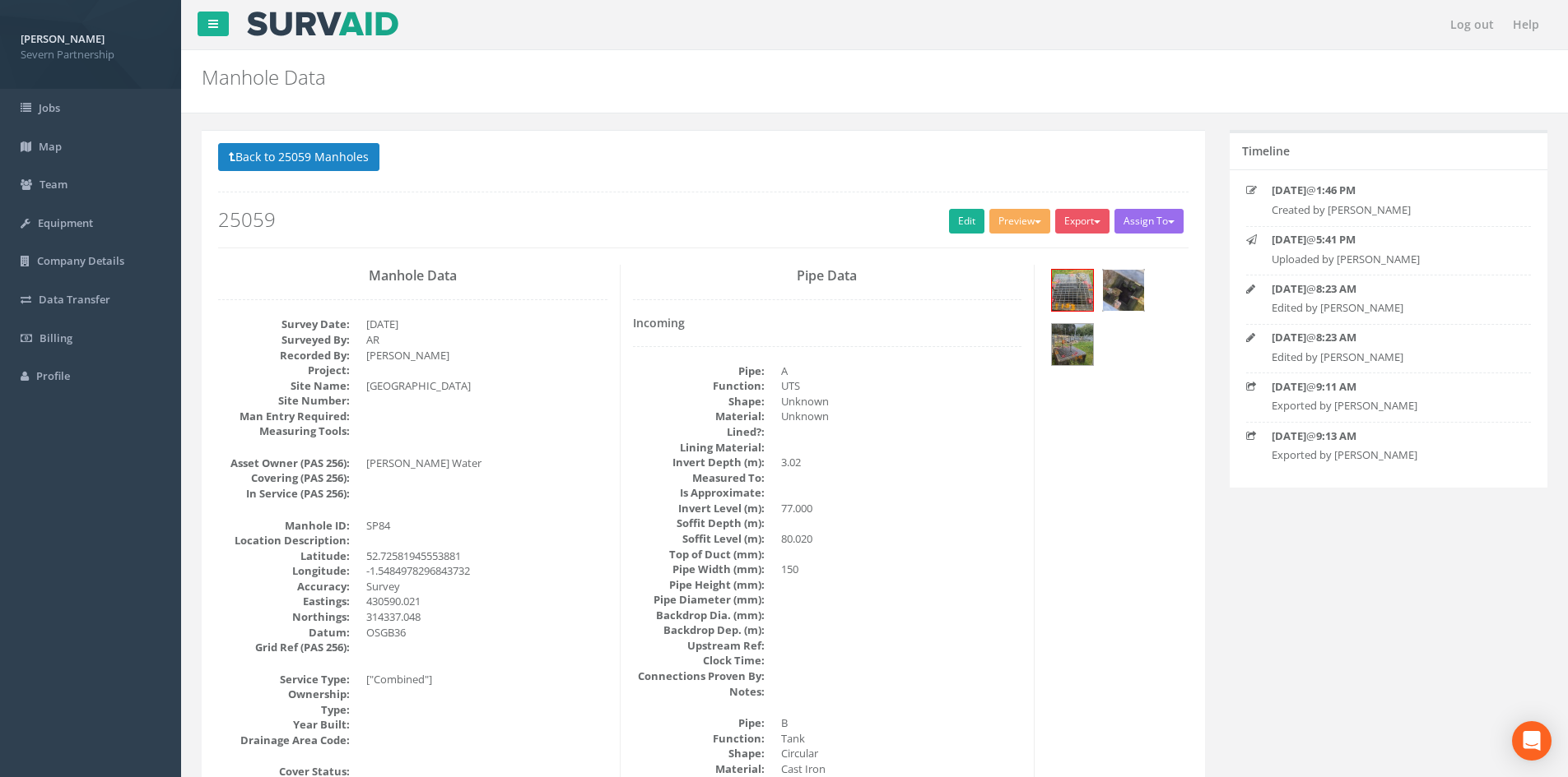
click at [1109, 299] on img at bounding box center [1123, 290] width 41 height 41
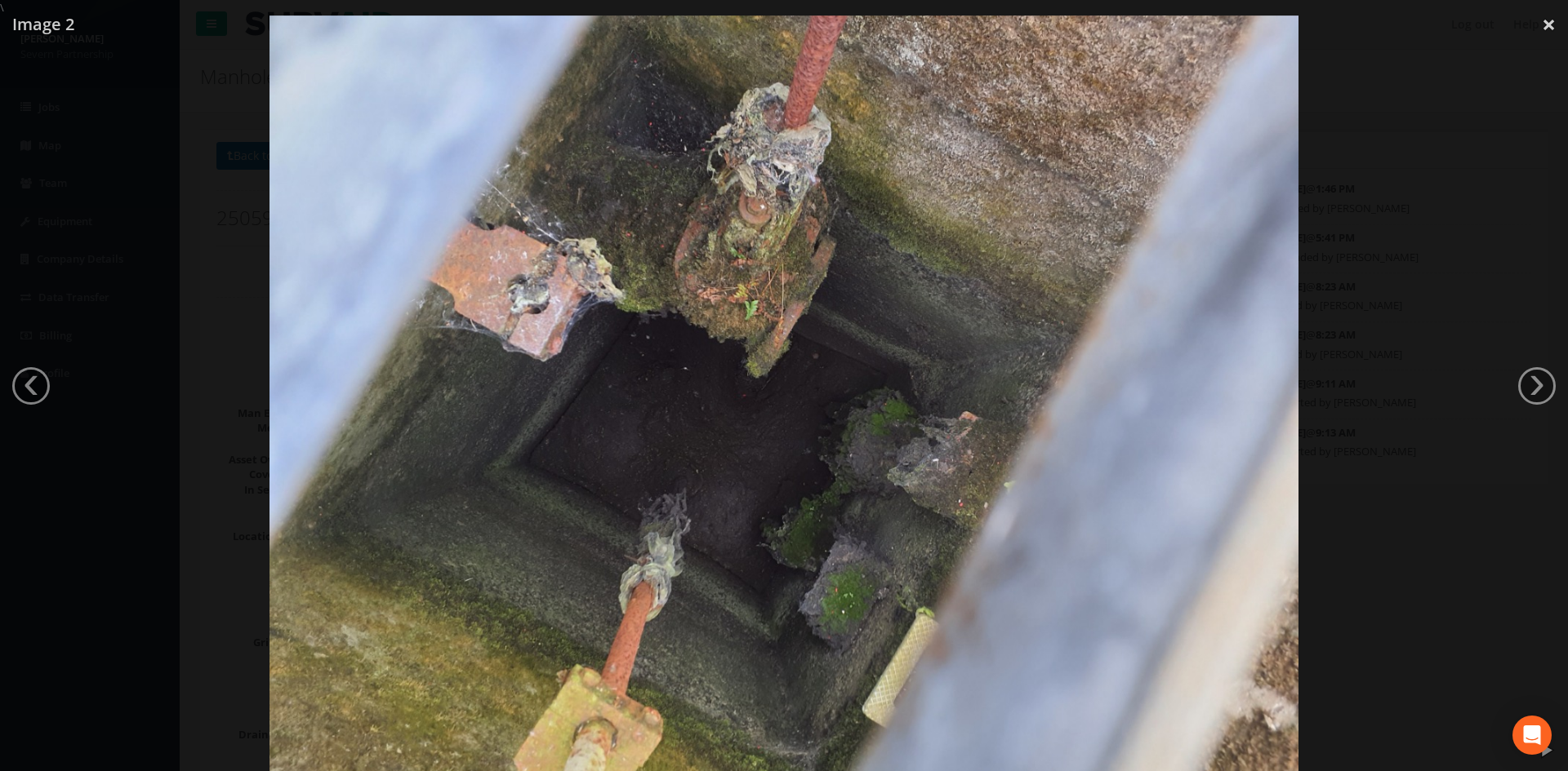
click at [1472, 221] on div at bounding box center [784, 401] width 1568 height 771
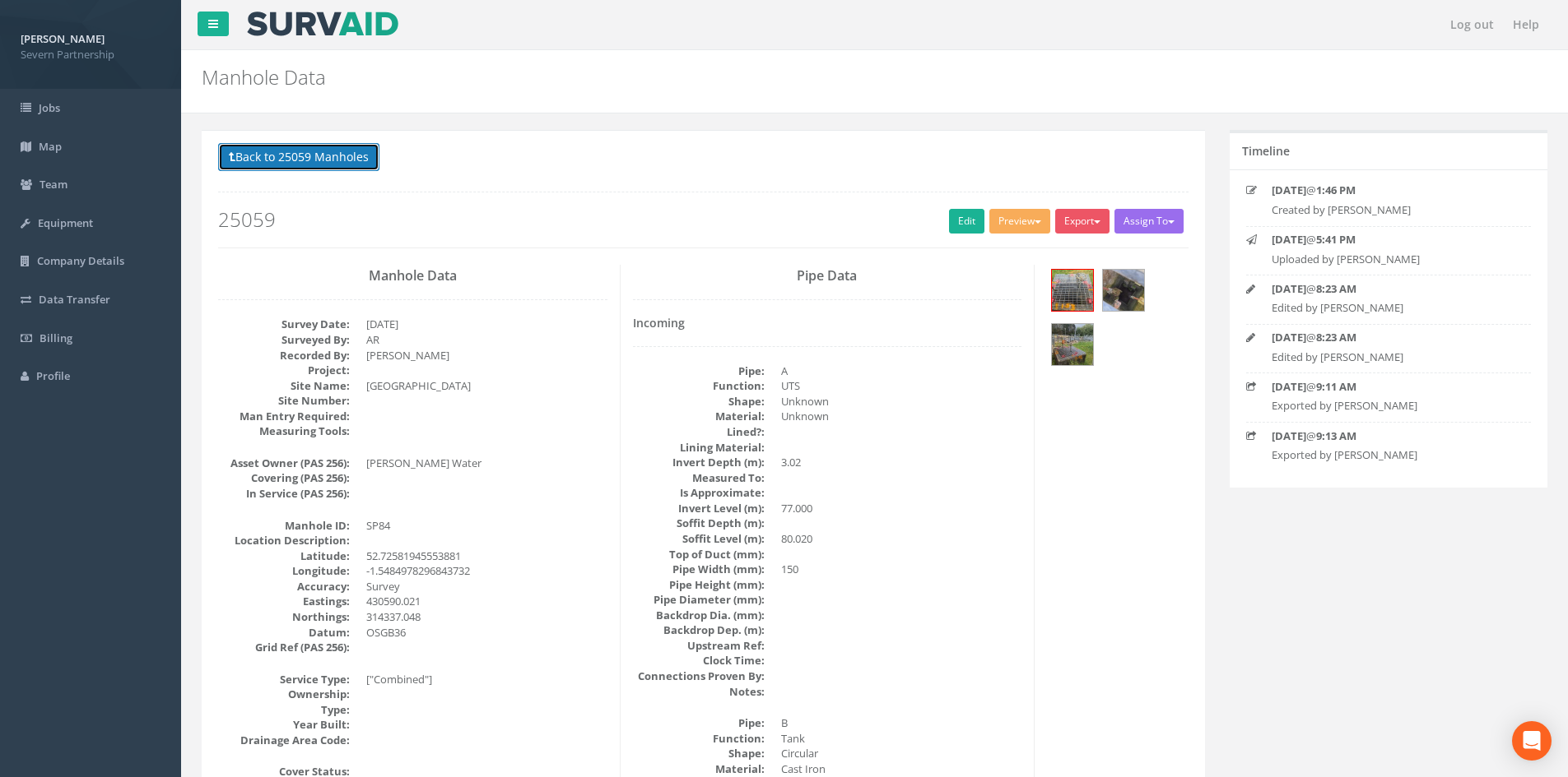
click at [264, 159] on button "Back to 25059 Manholes" at bounding box center [298, 157] width 162 height 28
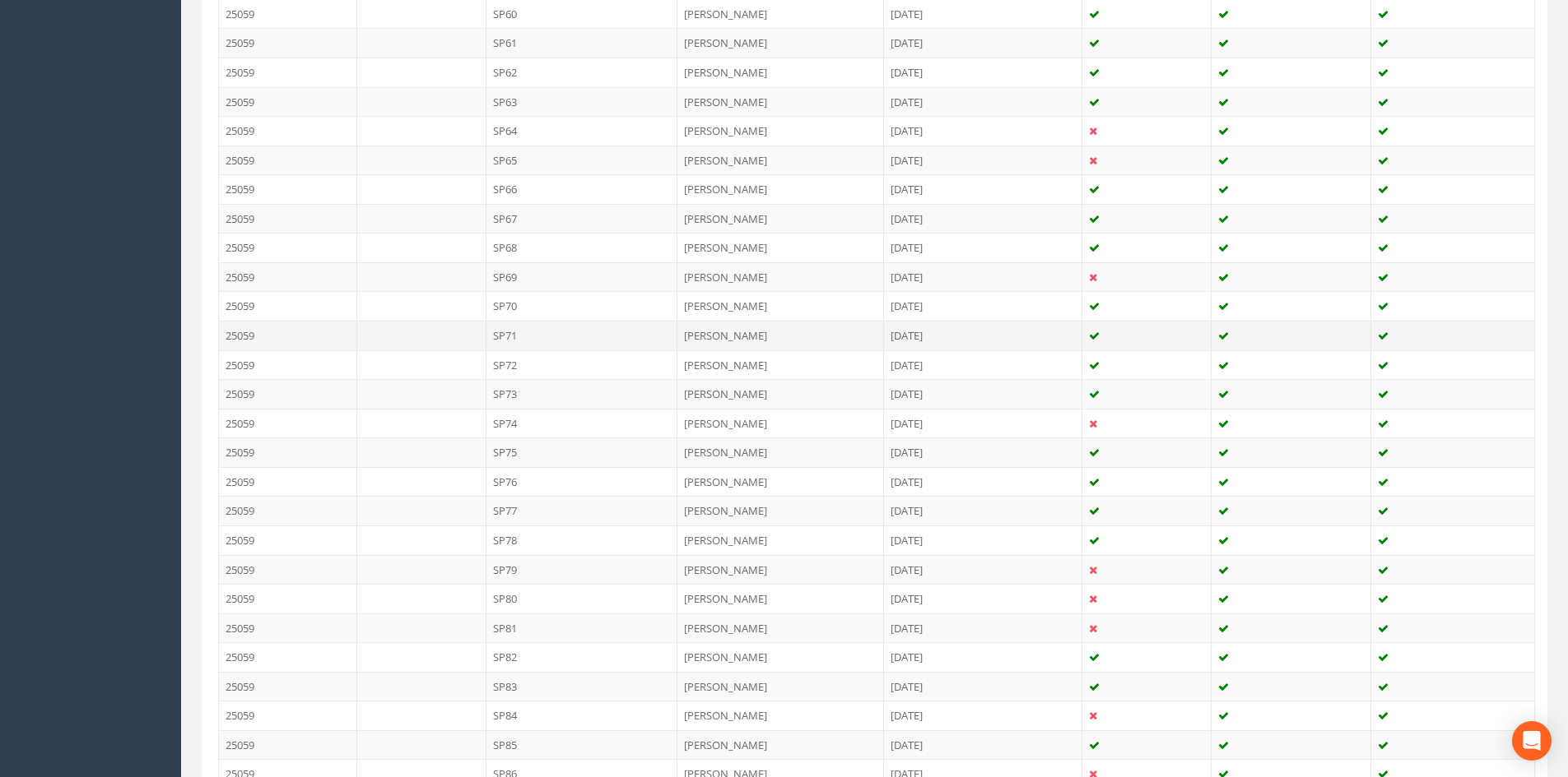
scroll to position [2509, 0]
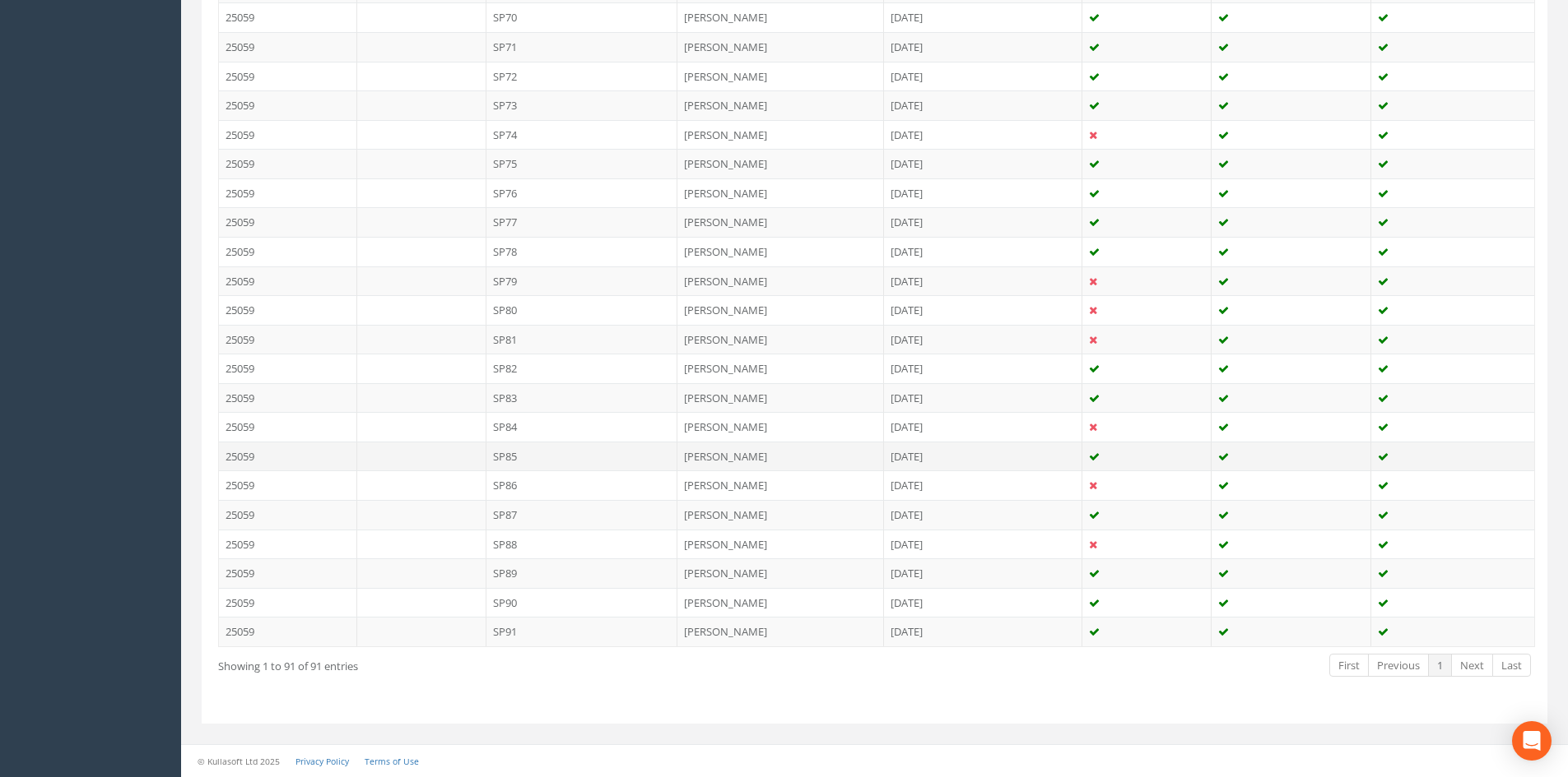
click at [549, 466] on td "SP85" at bounding box center [582, 457] width 192 height 30
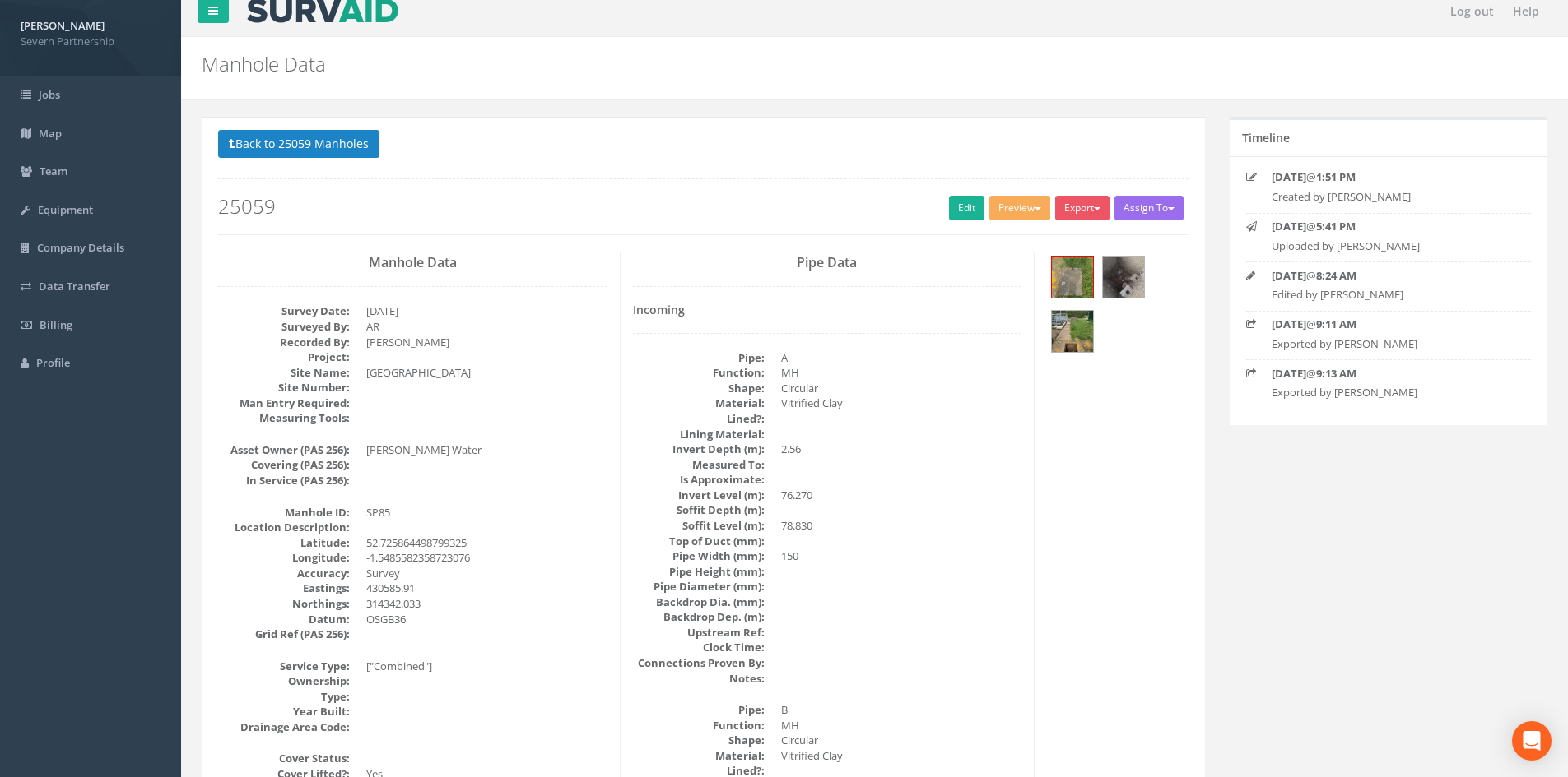
scroll to position [0, 0]
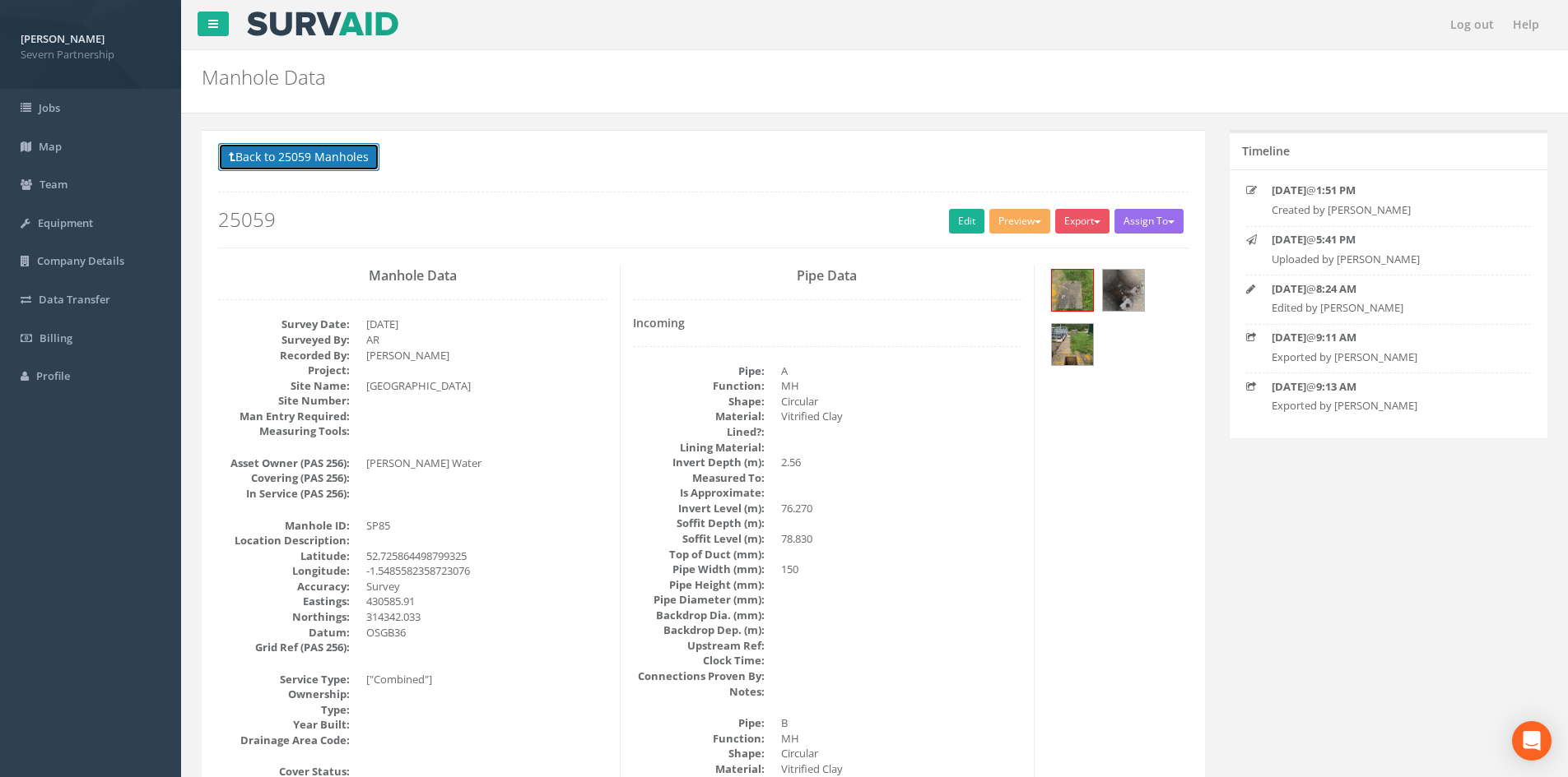
drag, startPoint x: 338, startPoint y: 158, endPoint x: 330, endPoint y: 96, distance: 62.5
click at [337, 157] on button "Back to 25059 Manholes" at bounding box center [298, 157] width 162 height 28
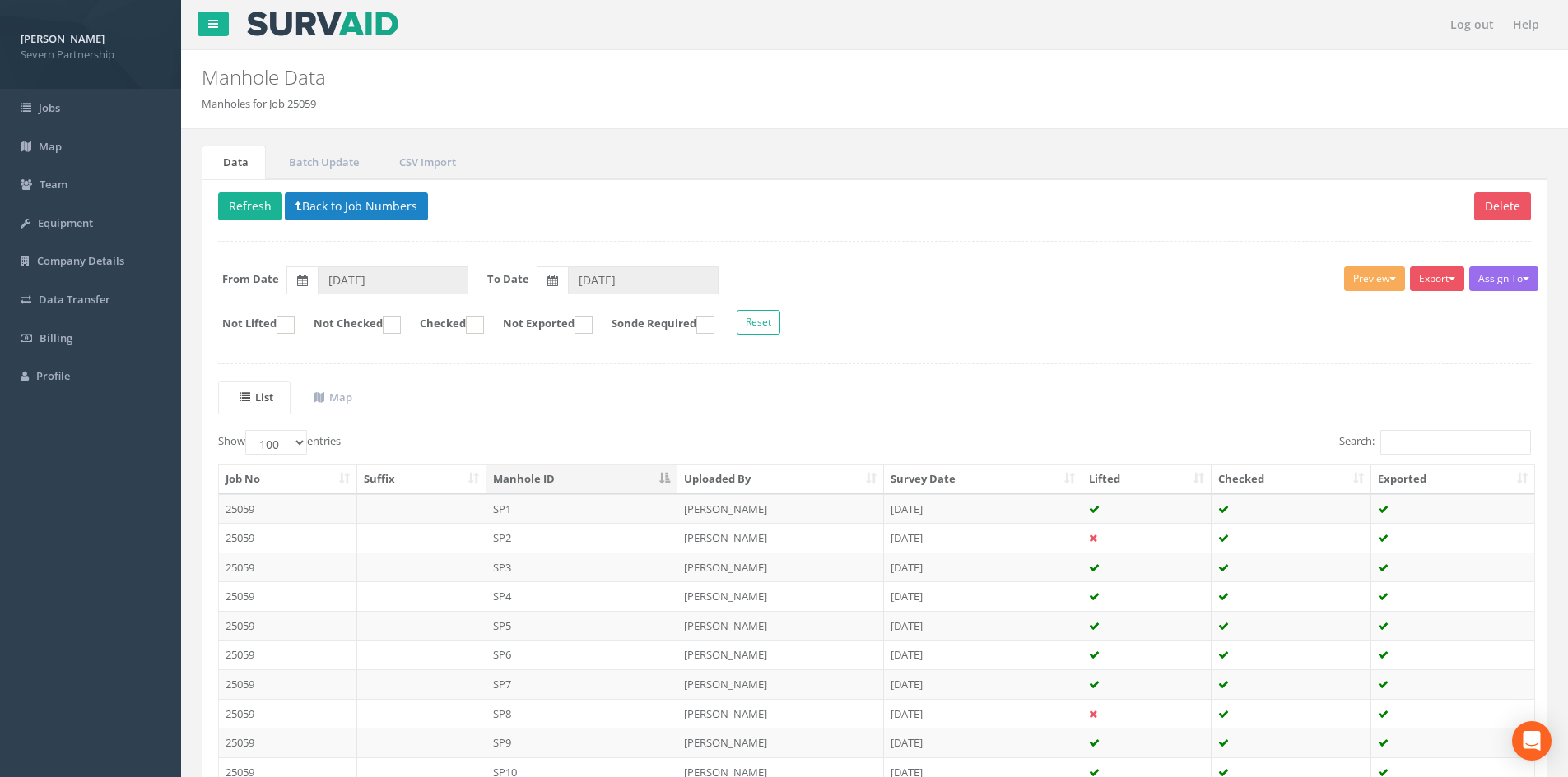
click at [616, 438] on div "Show 10 25 50 100 entries" at bounding box center [540, 445] width 645 height 29
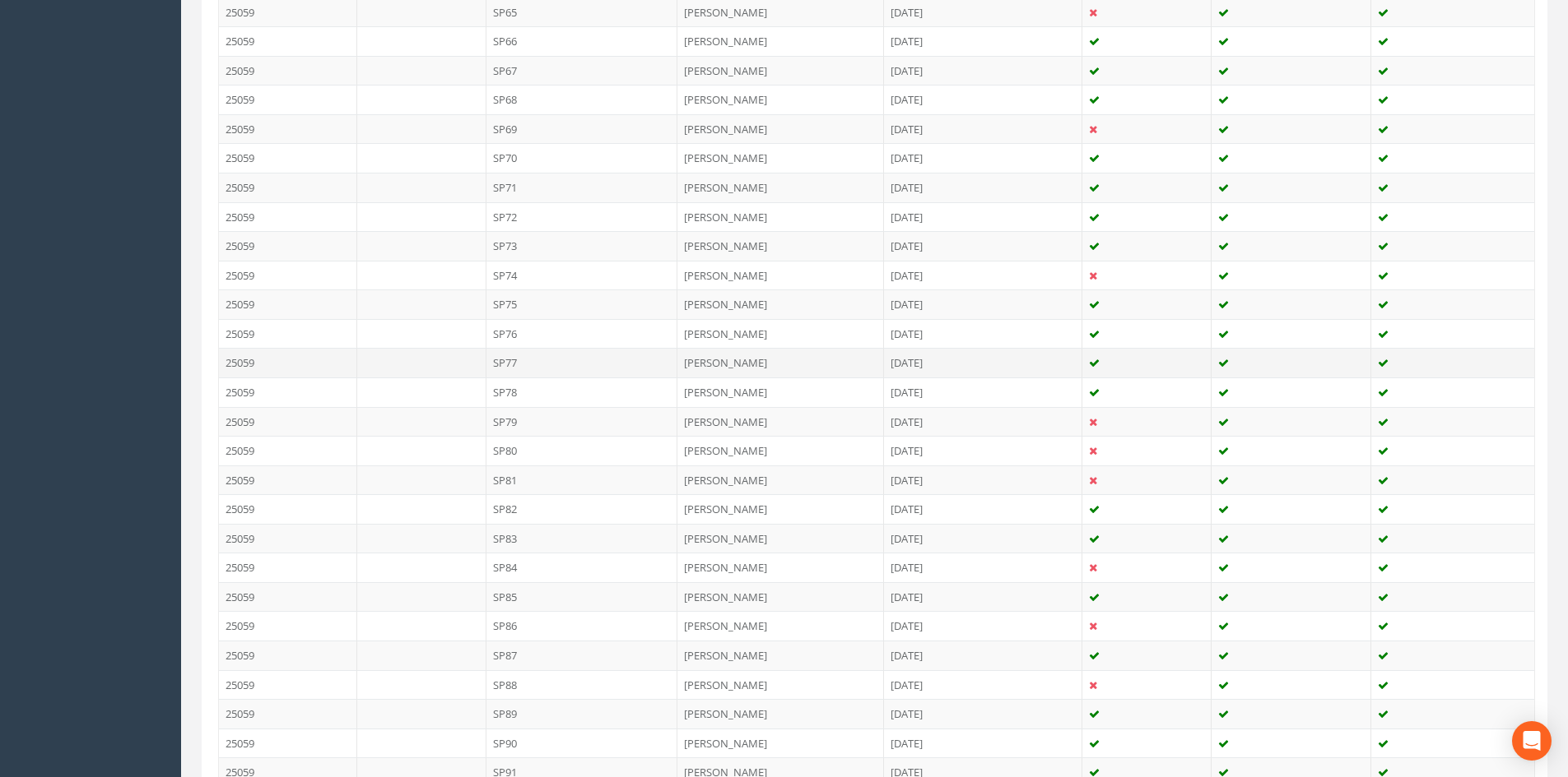
scroll to position [2509, 0]
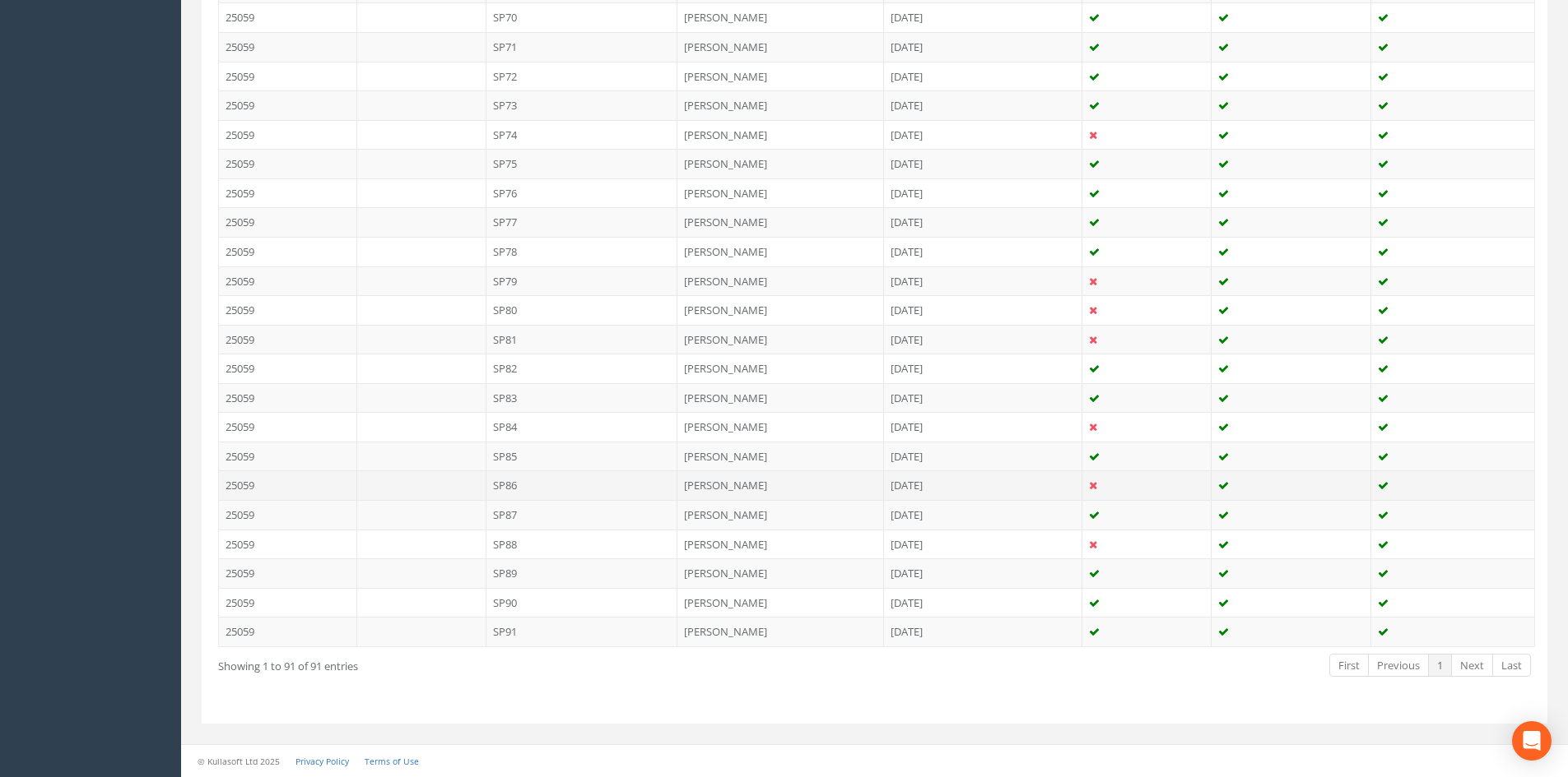
click at [552, 487] on td "SP86" at bounding box center [582, 486] width 192 height 30
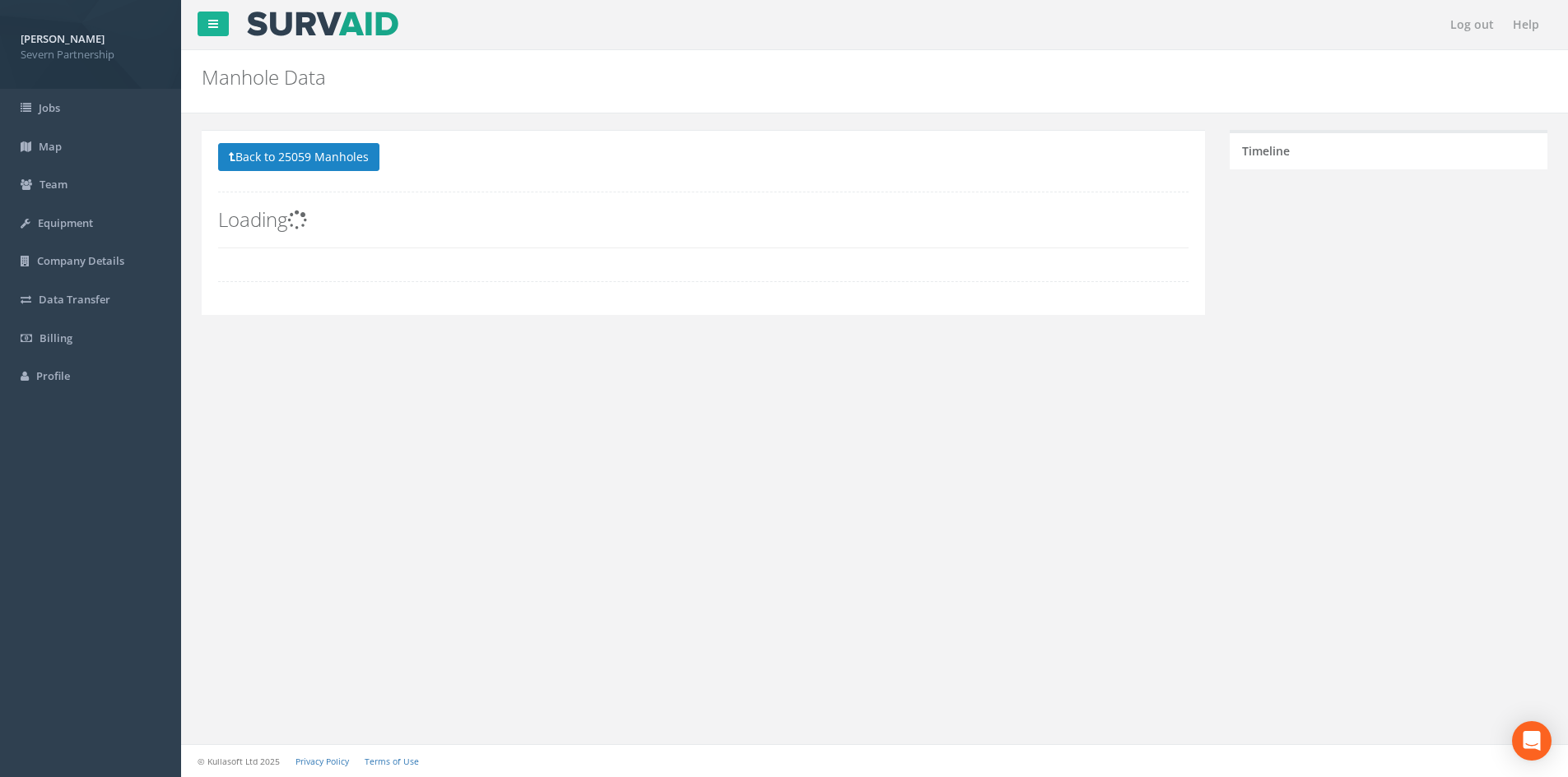
scroll to position [0, 0]
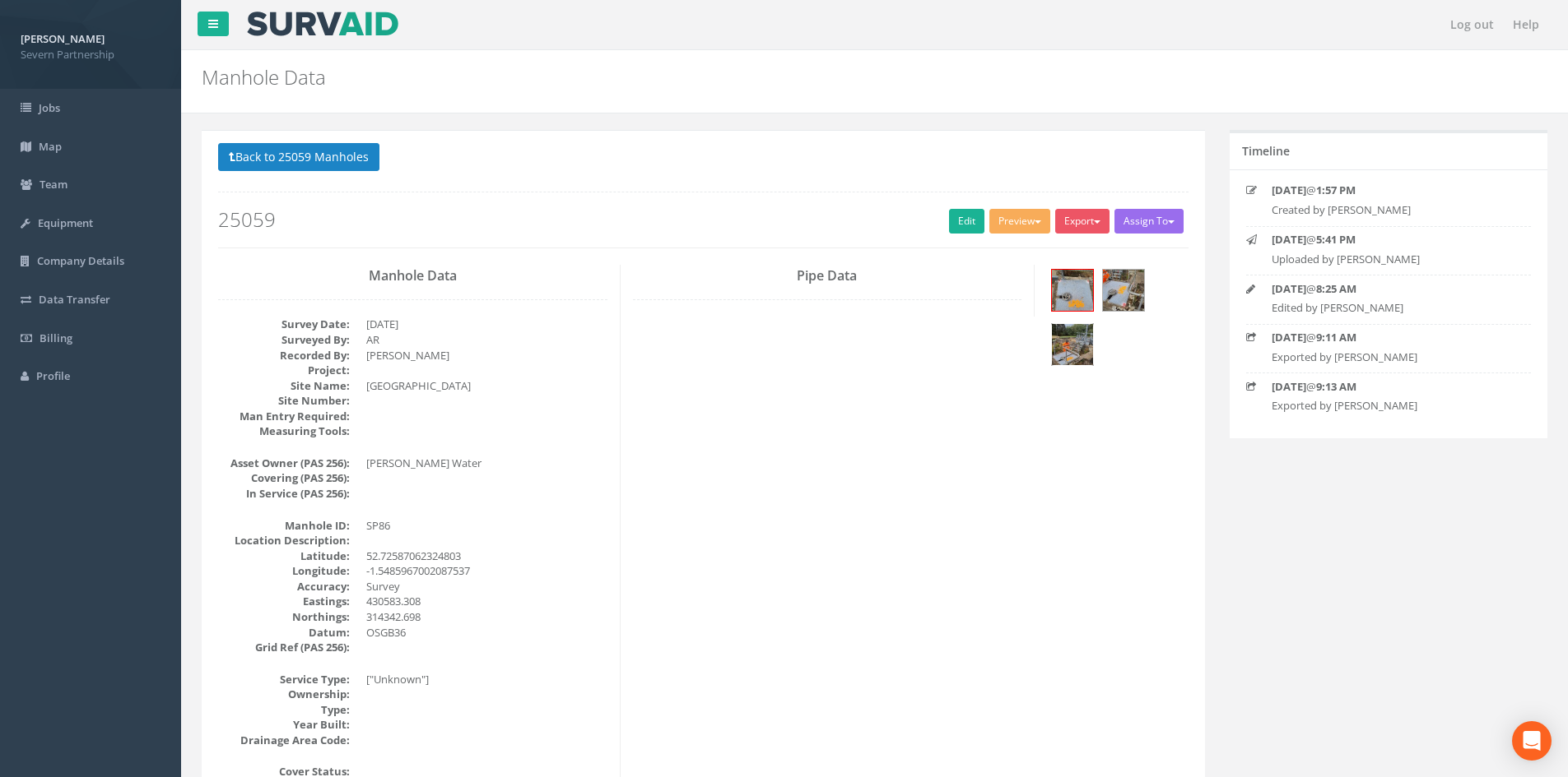
click at [1076, 344] on img at bounding box center [1073, 345] width 41 height 41
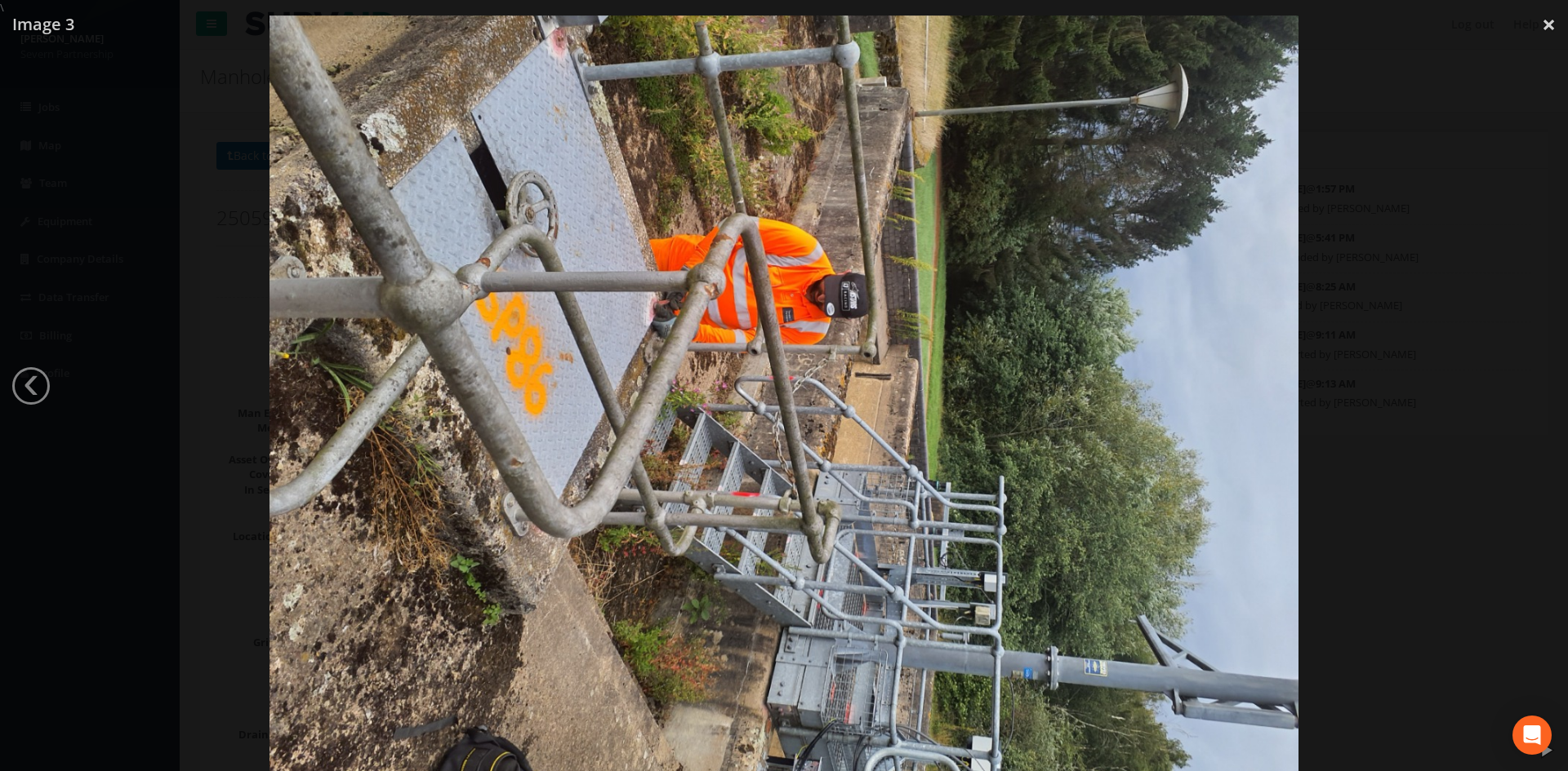
click at [1412, 281] on div at bounding box center [784, 401] width 1568 height 771
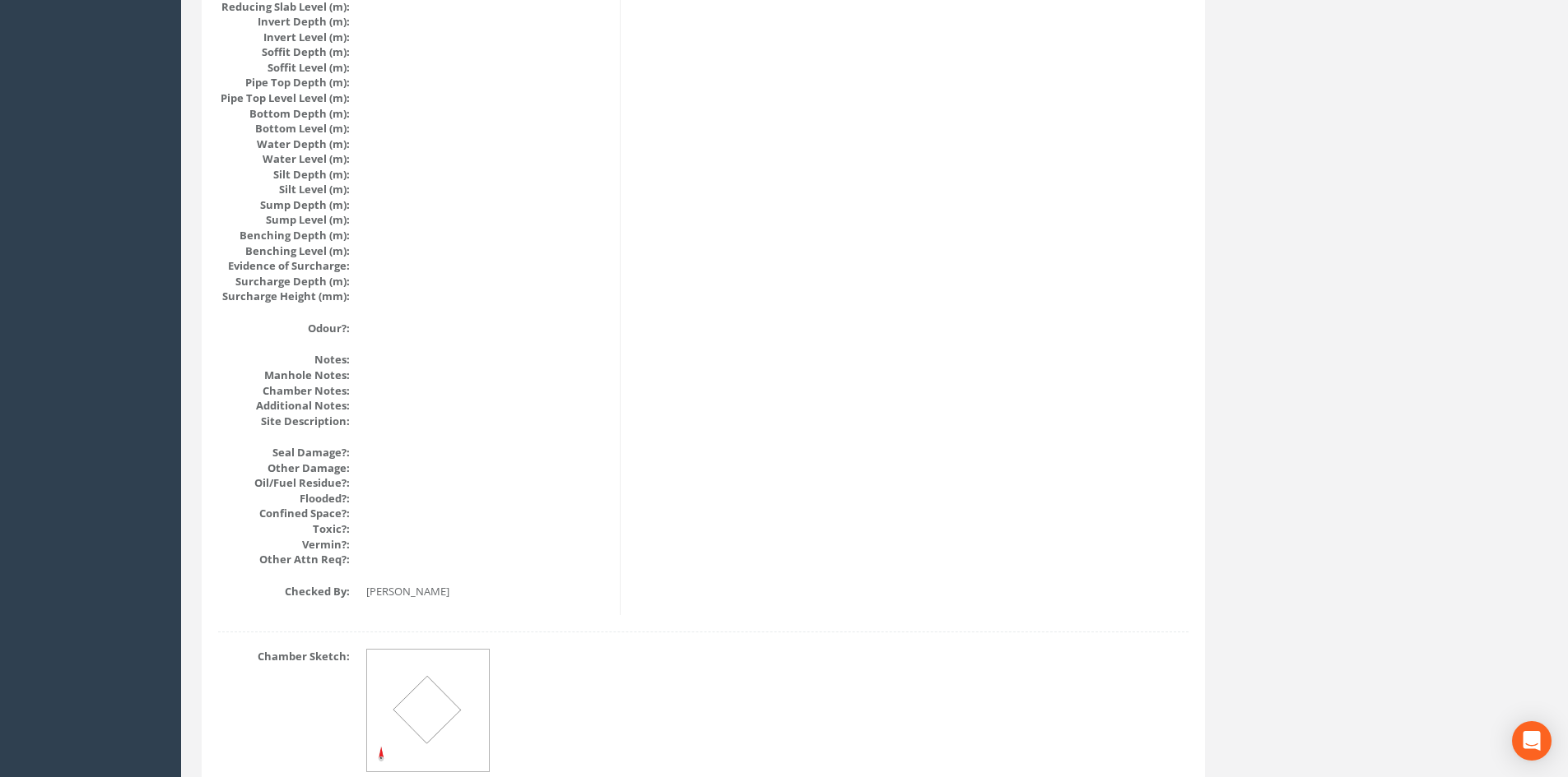
scroll to position [1759, 0]
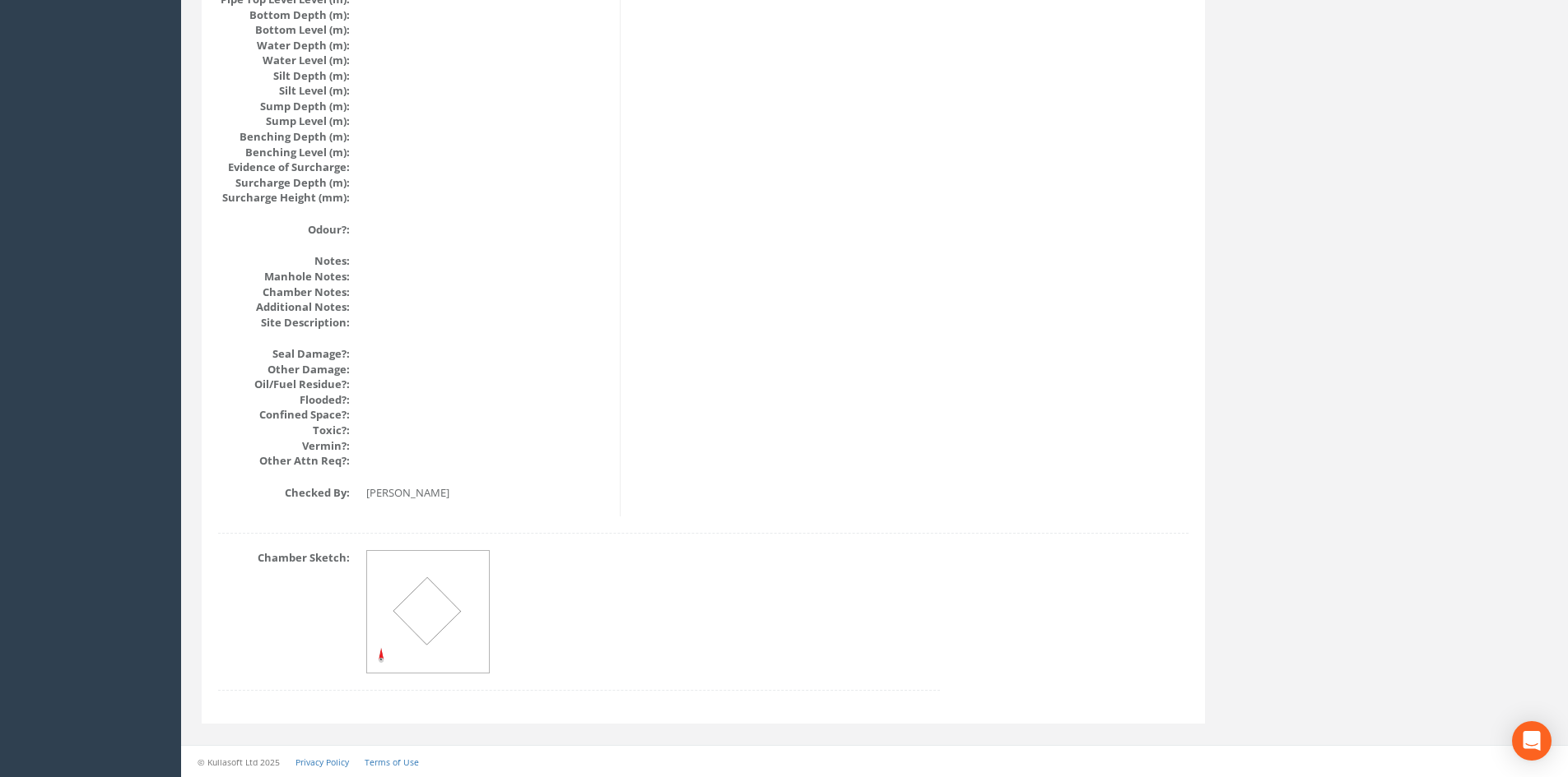
drag, startPoint x: 506, startPoint y: 534, endPoint x: 445, endPoint y: 244, distance: 296.3
drag, startPoint x: 554, startPoint y: 378, endPoint x: 495, endPoint y: 234, distance: 155.6
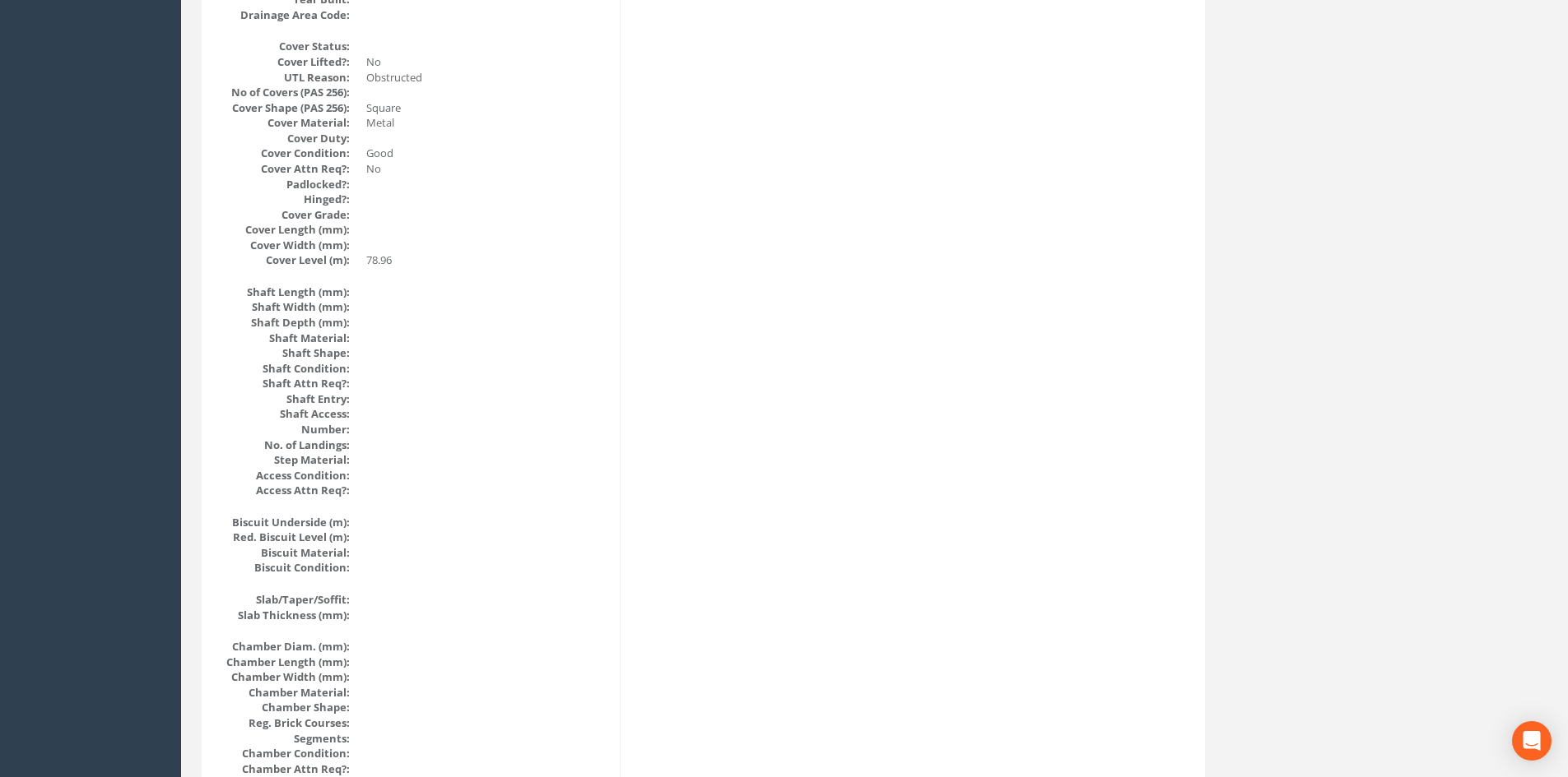
scroll to position [0, 0]
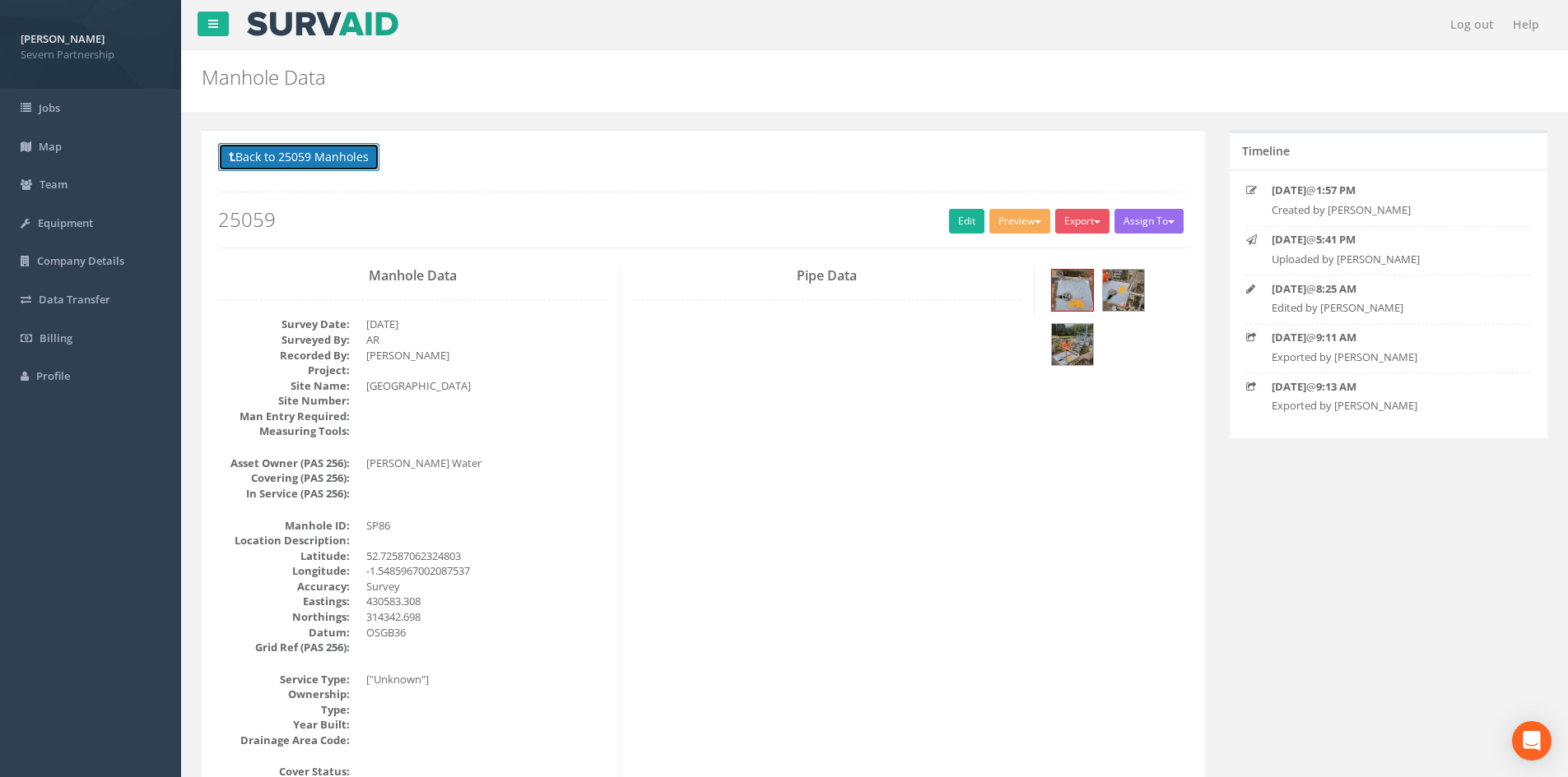
click at [339, 144] on button "Back to 25059 Manholes" at bounding box center [298, 157] width 162 height 28
